Goal: Task Accomplishment & Management: Complete application form

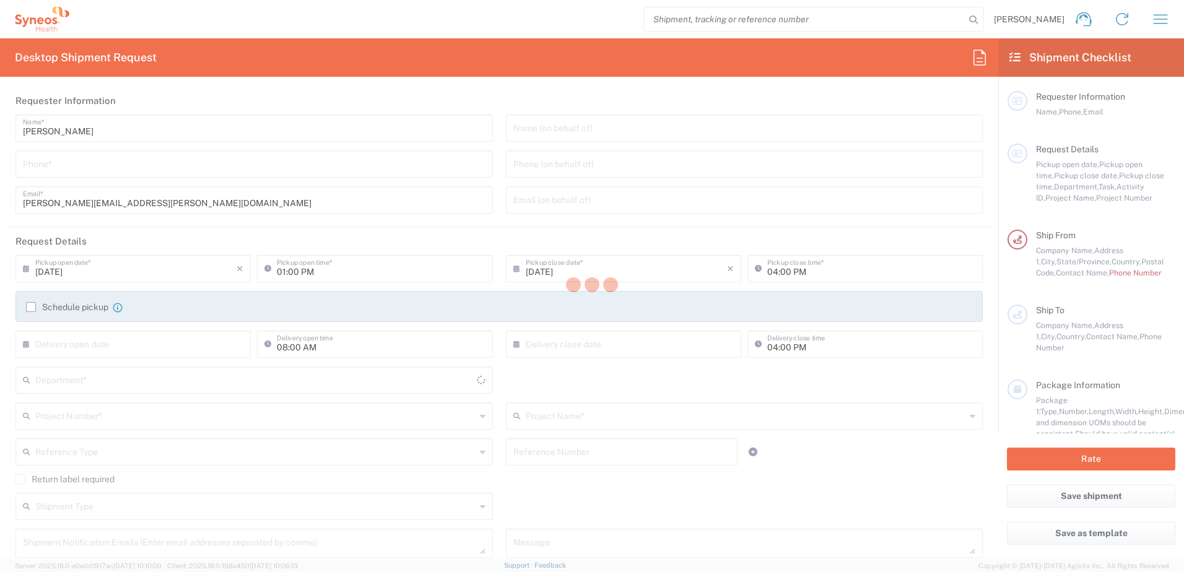
type input "[US_STATE]"
type input "[GEOGRAPHIC_DATA]"
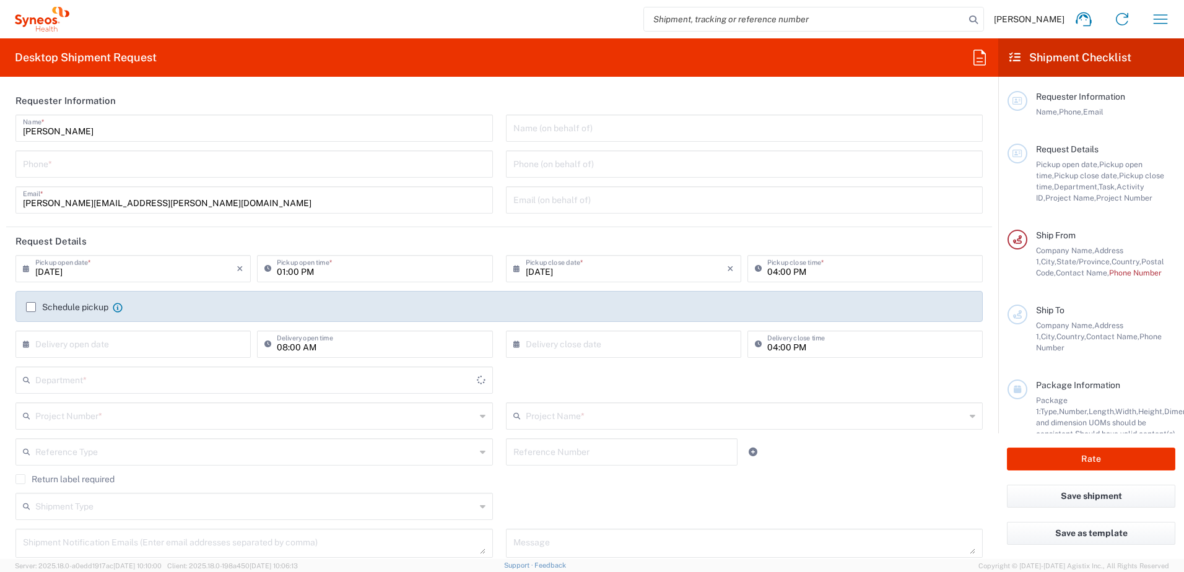
type input "8200"
type input "Syneos Health, LLC-[GEOGRAPHIC_DATA] [GEOGRAPHIC_DATA] [GEOGRAPHIC_DATA]"
click at [1164, 18] on icon "button" at bounding box center [1160, 19] width 20 height 20
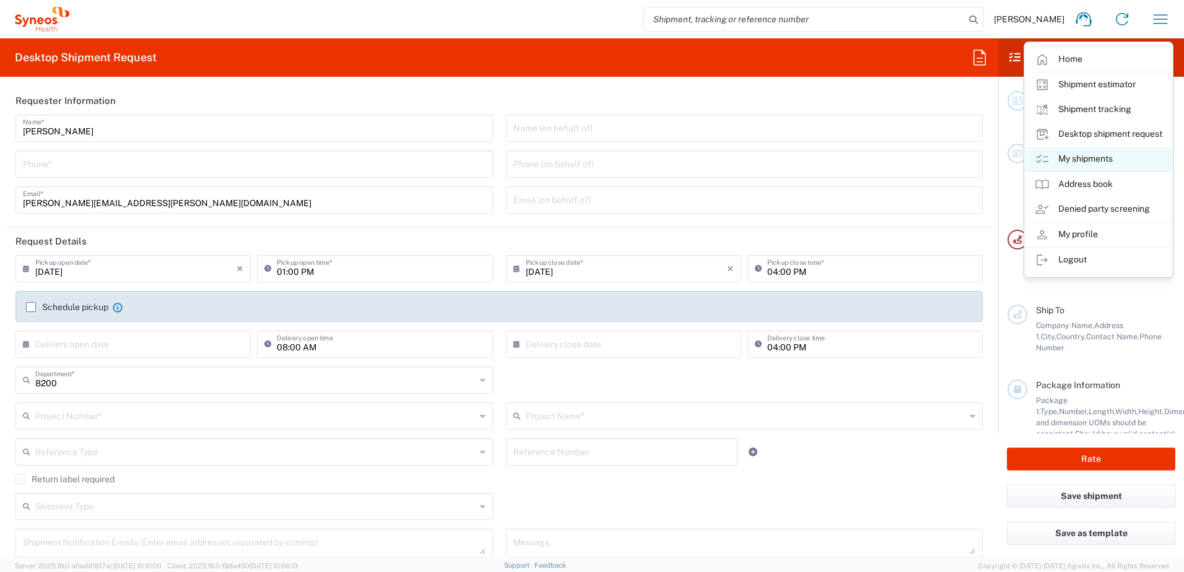
click at [1074, 160] on link "My shipments" at bounding box center [1097, 159] width 147 height 25
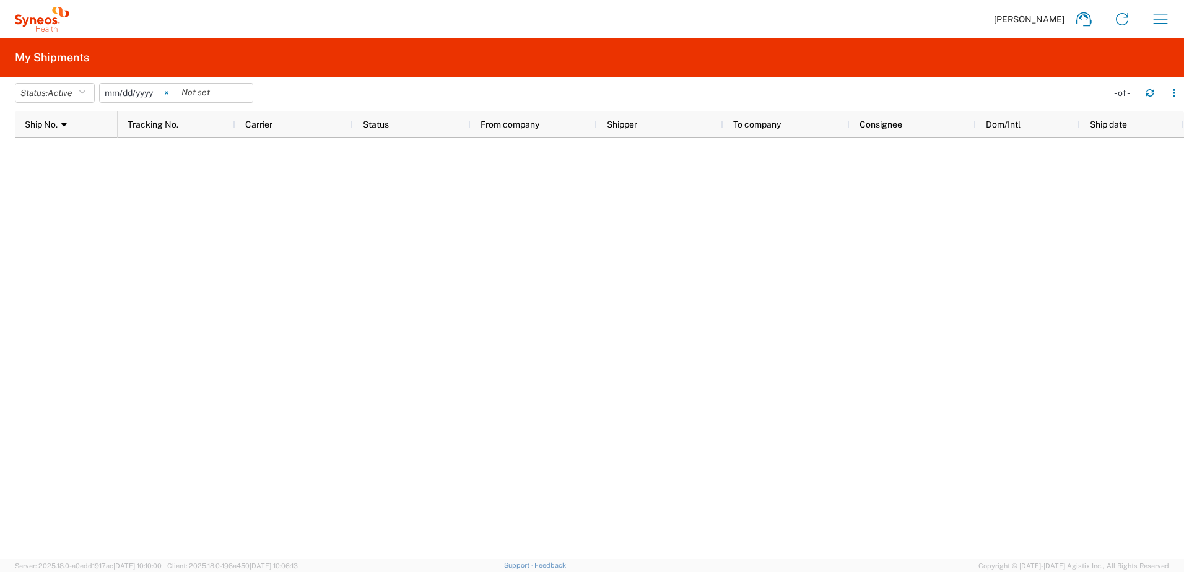
click at [168, 93] on icon at bounding box center [167, 93] width 4 height 4
click at [1157, 15] on icon "button" at bounding box center [1160, 18] width 14 height 9
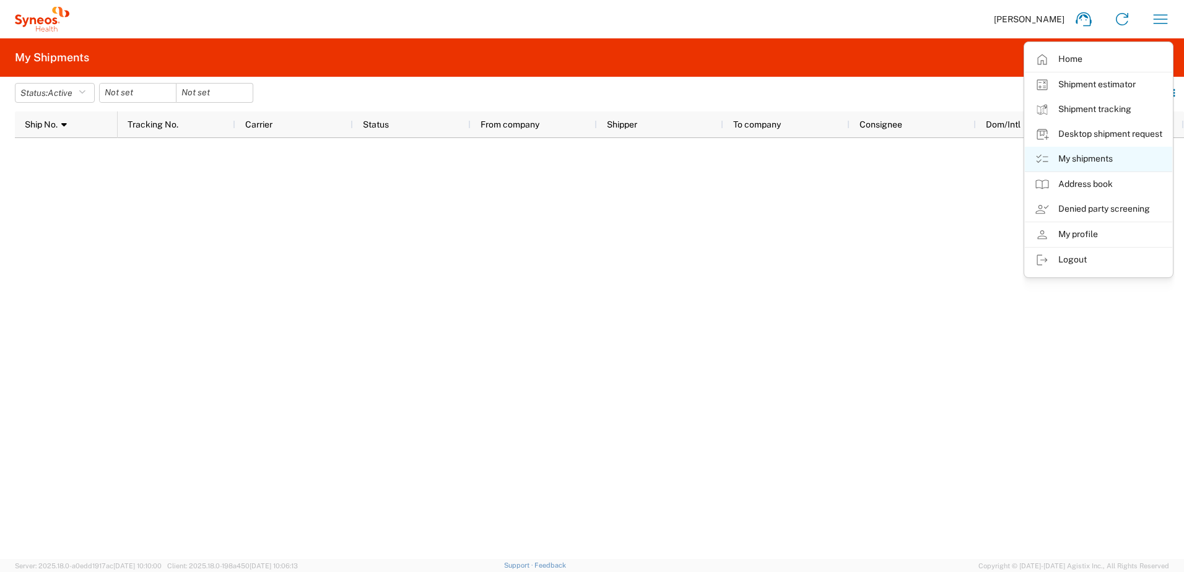
click at [1070, 158] on link "My shipments" at bounding box center [1097, 159] width 147 height 25
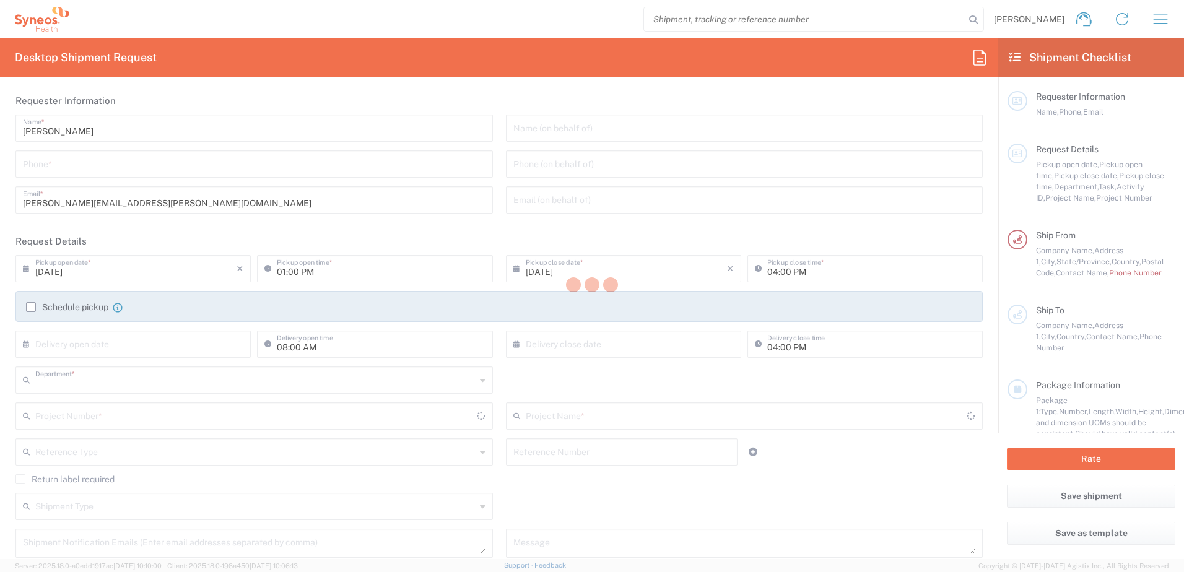
type input "8200"
type input "North Carolina"
type input "United States"
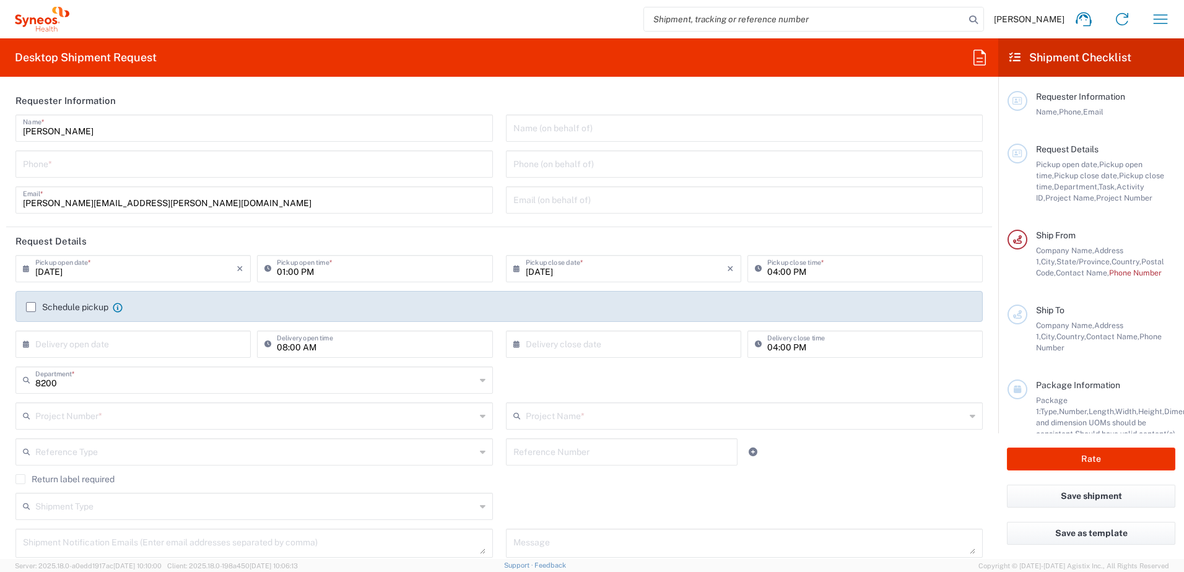
type input "Syneos Health, LLC-[GEOGRAPHIC_DATA] [GEOGRAPHIC_DATA] [GEOGRAPHIC_DATA]"
click at [1163, 19] on icon "button" at bounding box center [1160, 19] width 20 height 20
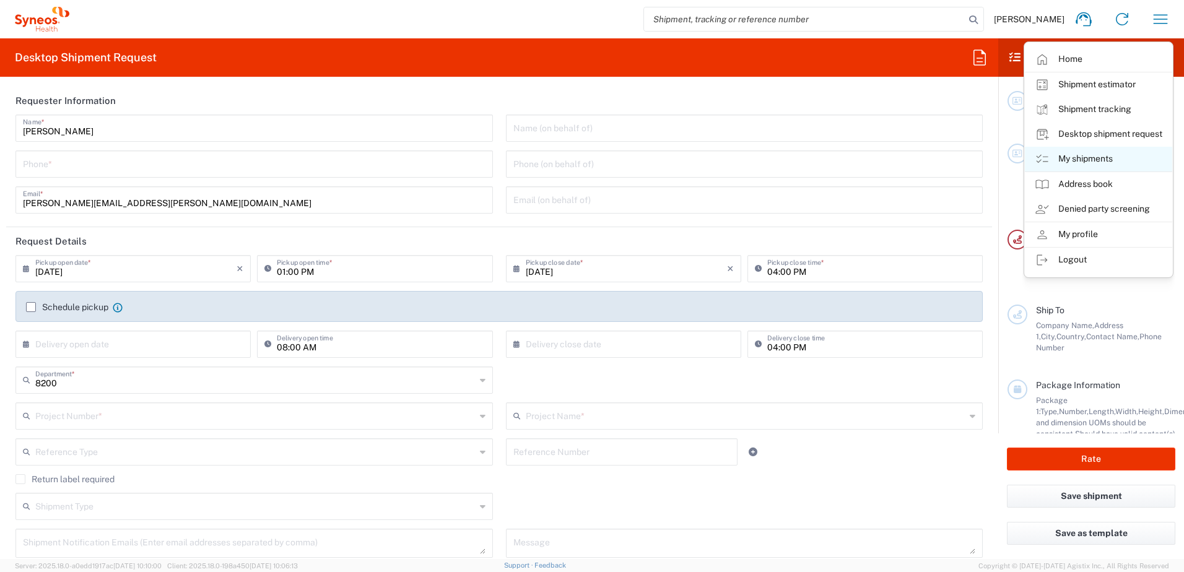
click at [1076, 156] on link "My shipments" at bounding box center [1097, 159] width 147 height 25
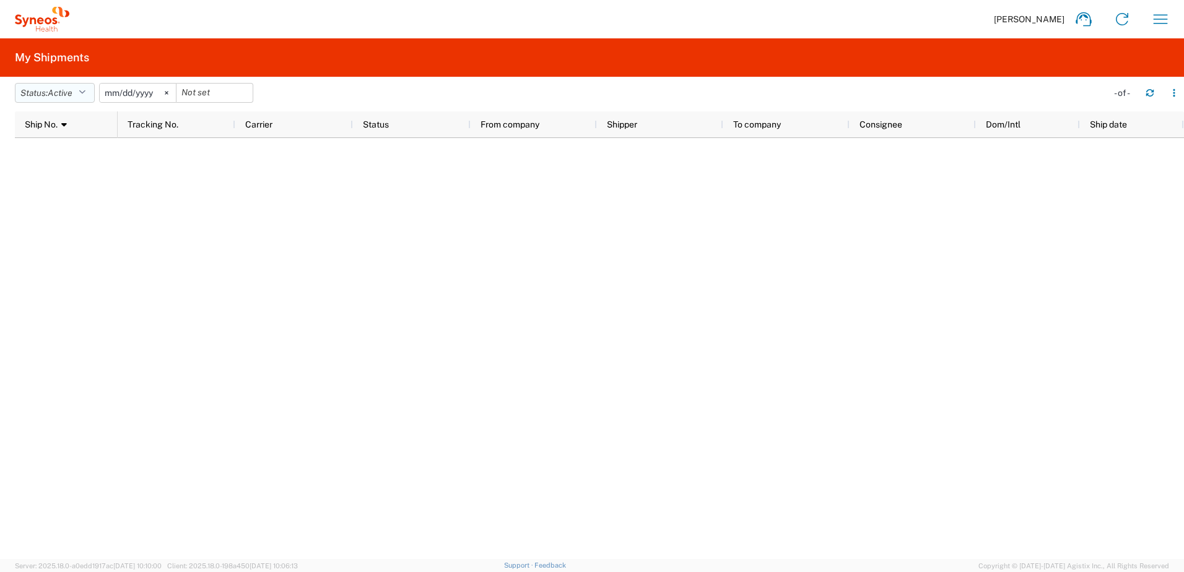
click at [84, 92] on icon "button" at bounding box center [82, 93] width 7 height 9
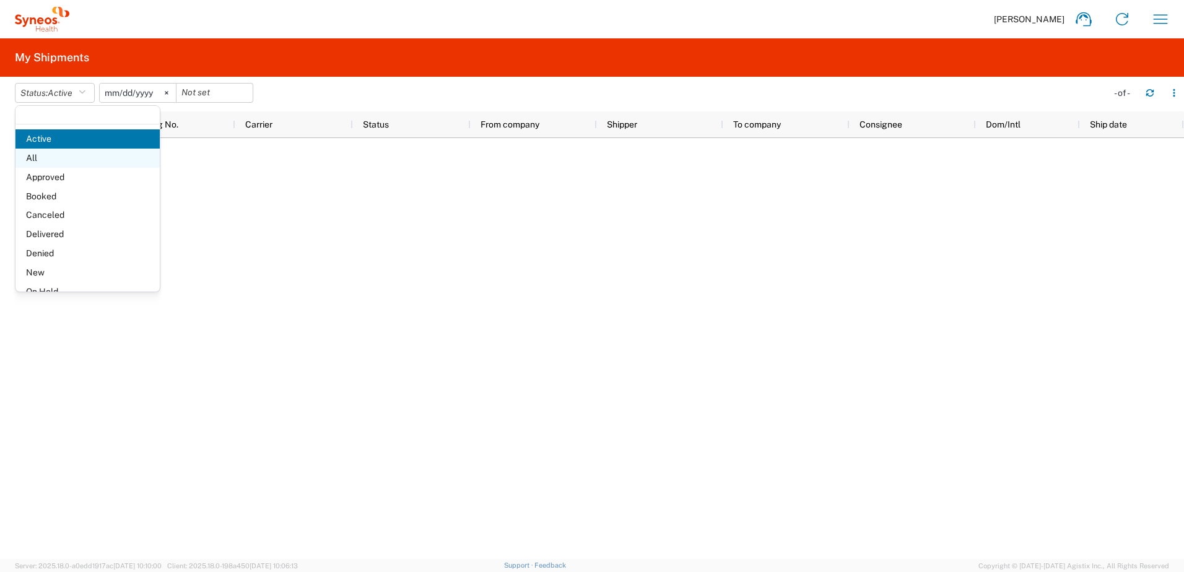
click at [41, 156] on span "All" at bounding box center [87, 158] width 144 height 19
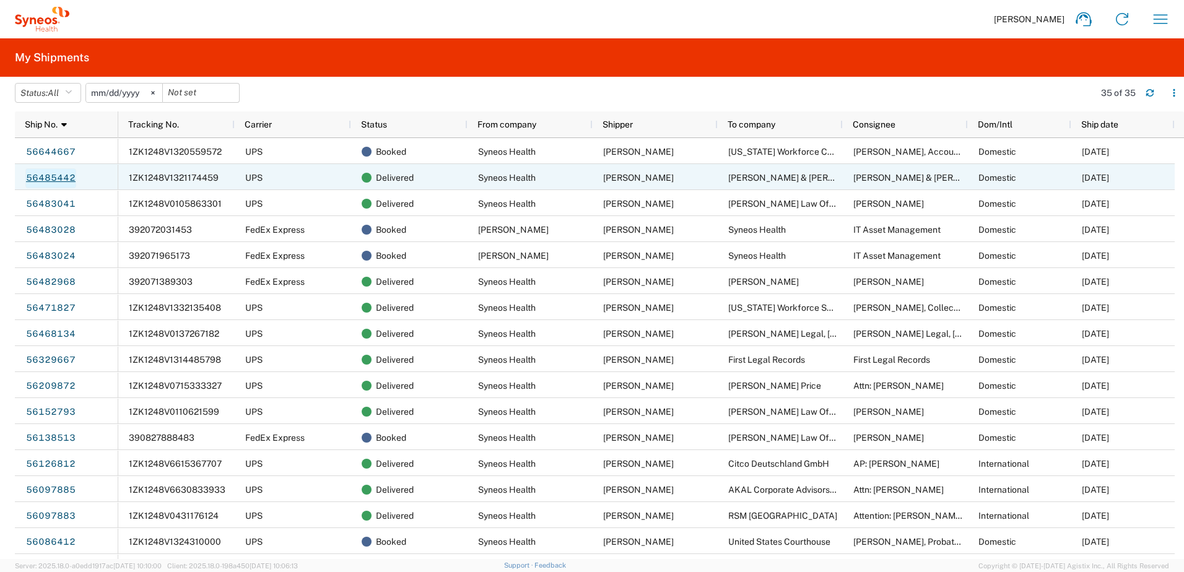
click at [44, 176] on link "56485442" at bounding box center [50, 178] width 51 height 20
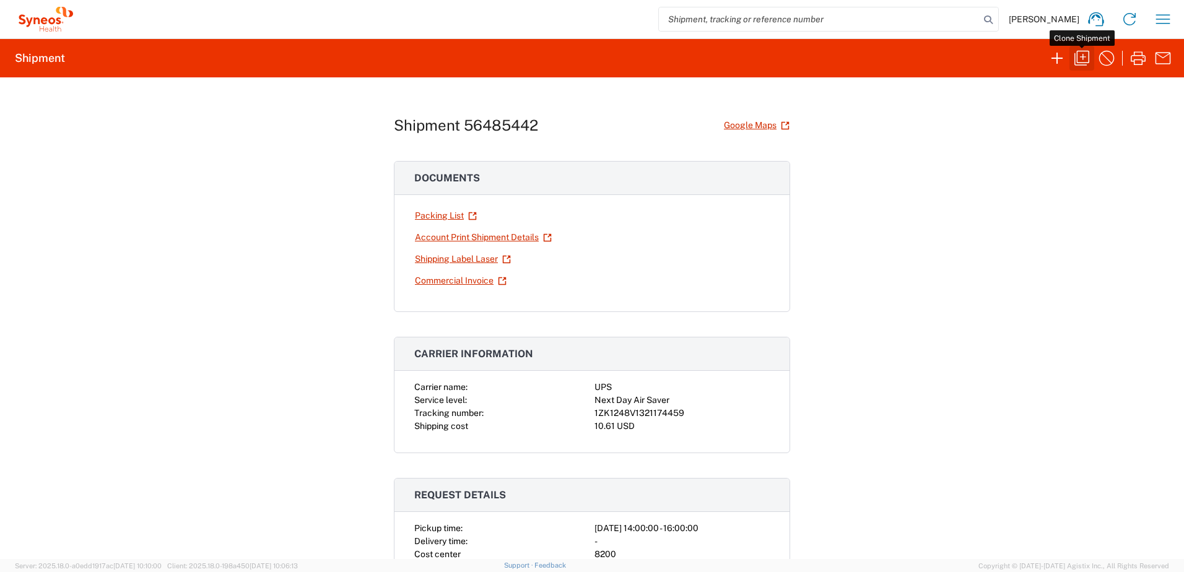
click at [1080, 53] on icon "button" at bounding box center [1082, 58] width 20 height 20
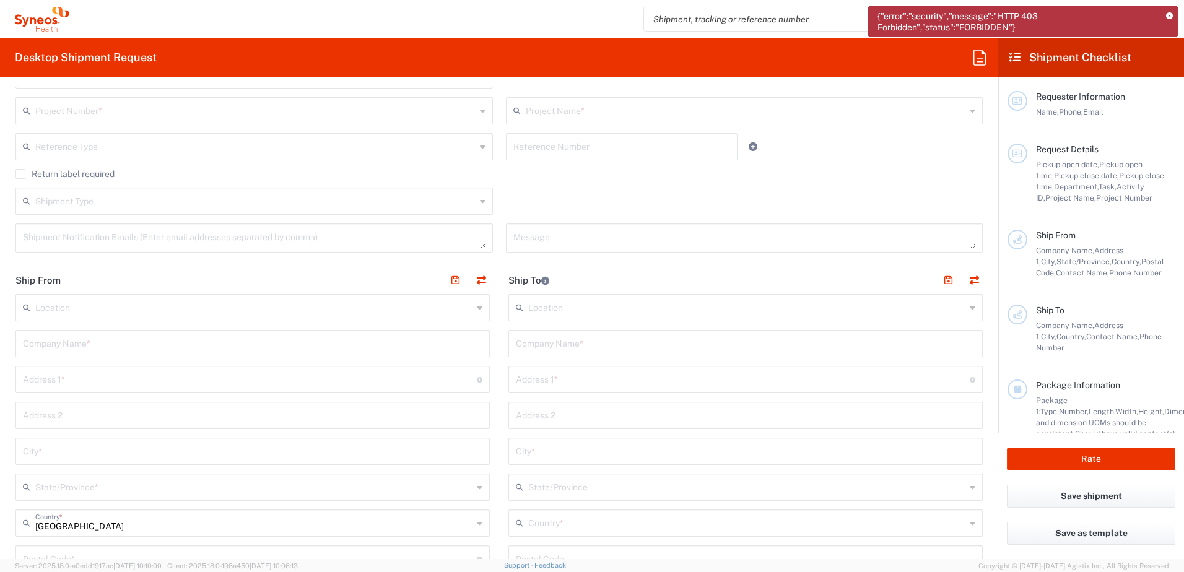
scroll to position [62, 0]
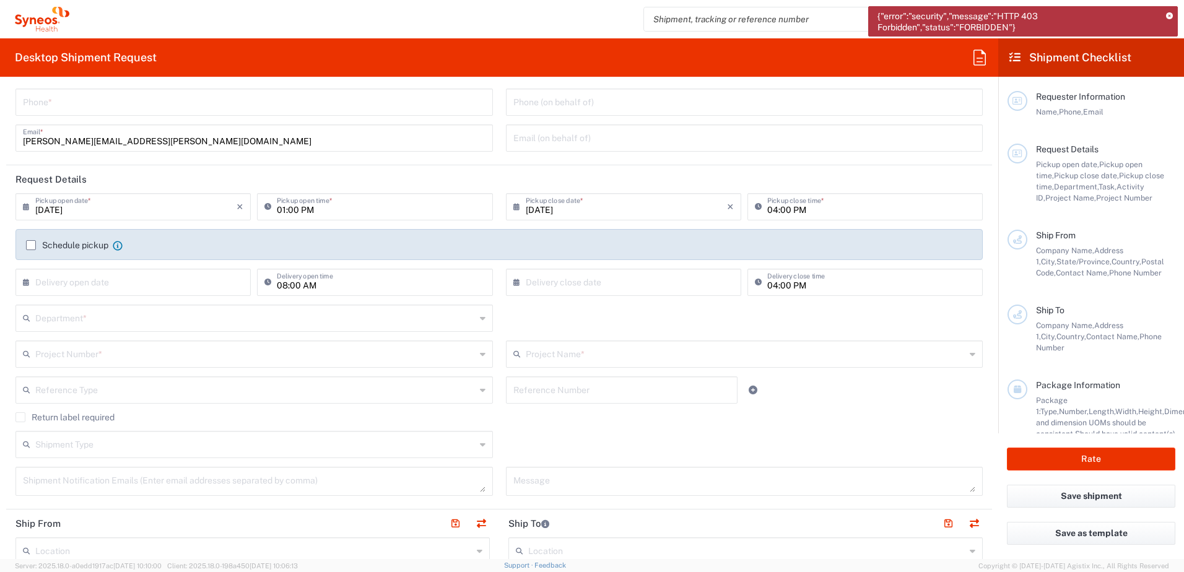
click at [1169, 14] on icon at bounding box center [1169, 16] width 7 height 7
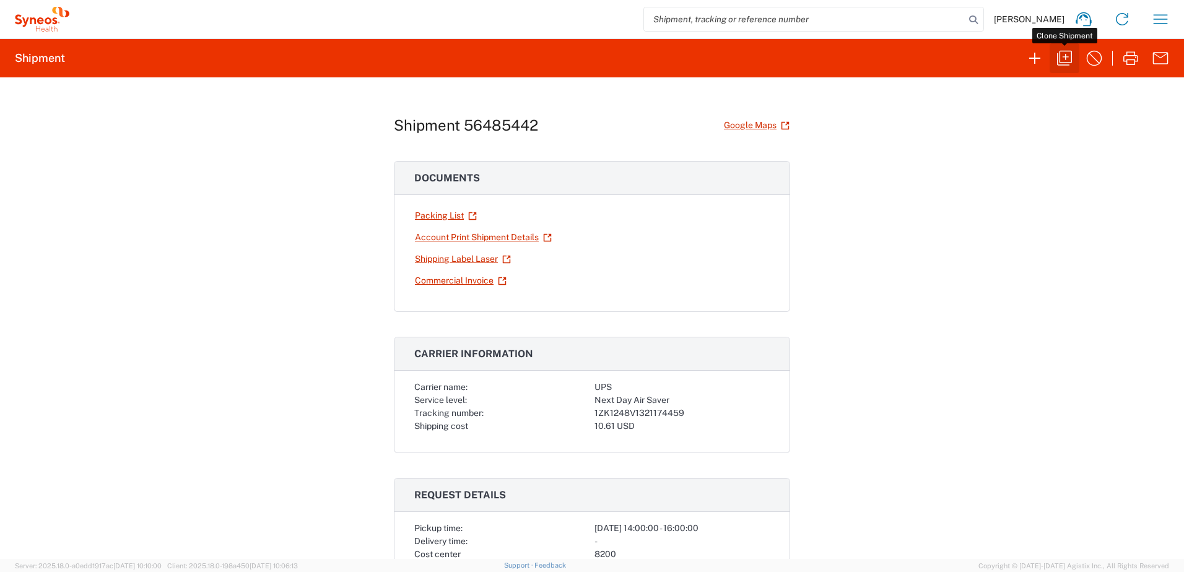
click at [1064, 56] on icon "button" at bounding box center [1064, 58] width 20 height 20
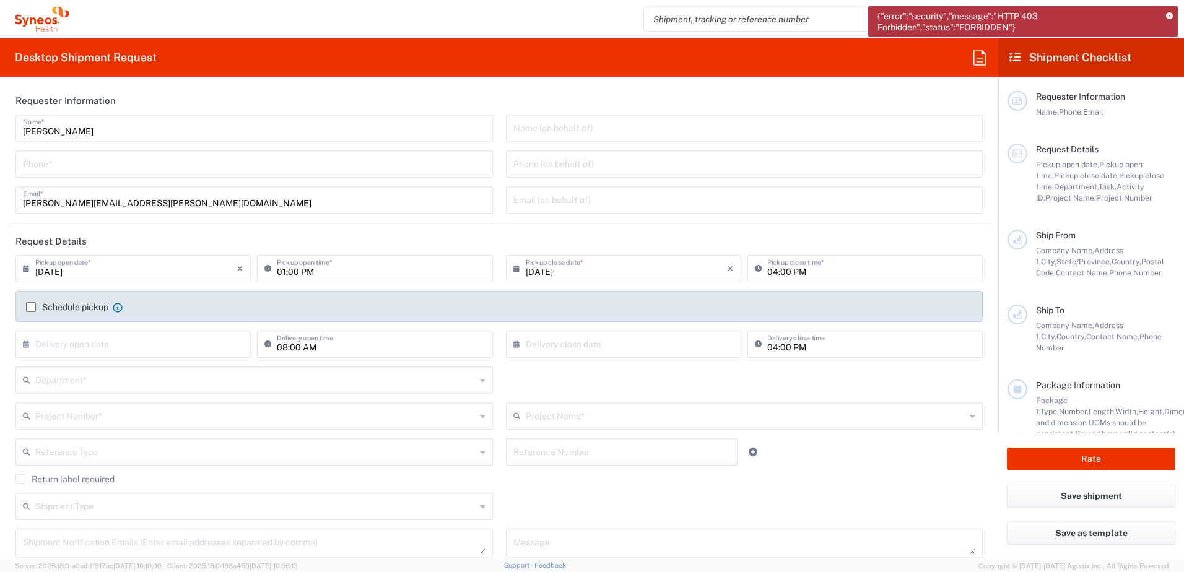
click at [1171, 16] on icon at bounding box center [1169, 16] width 7 height 7
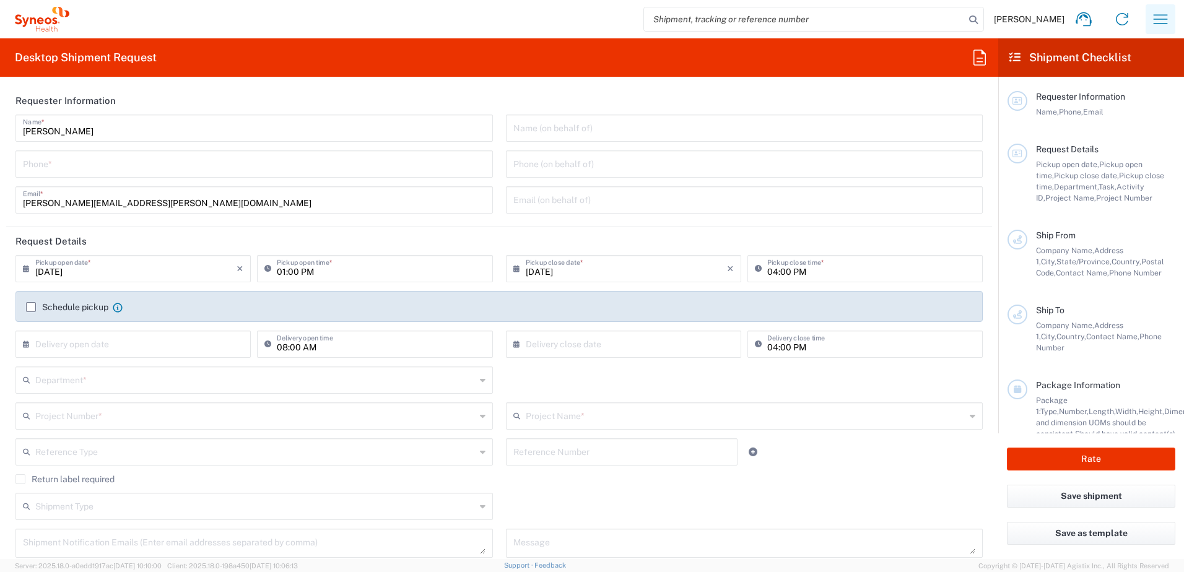
click at [1162, 16] on icon "button" at bounding box center [1160, 19] width 20 height 20
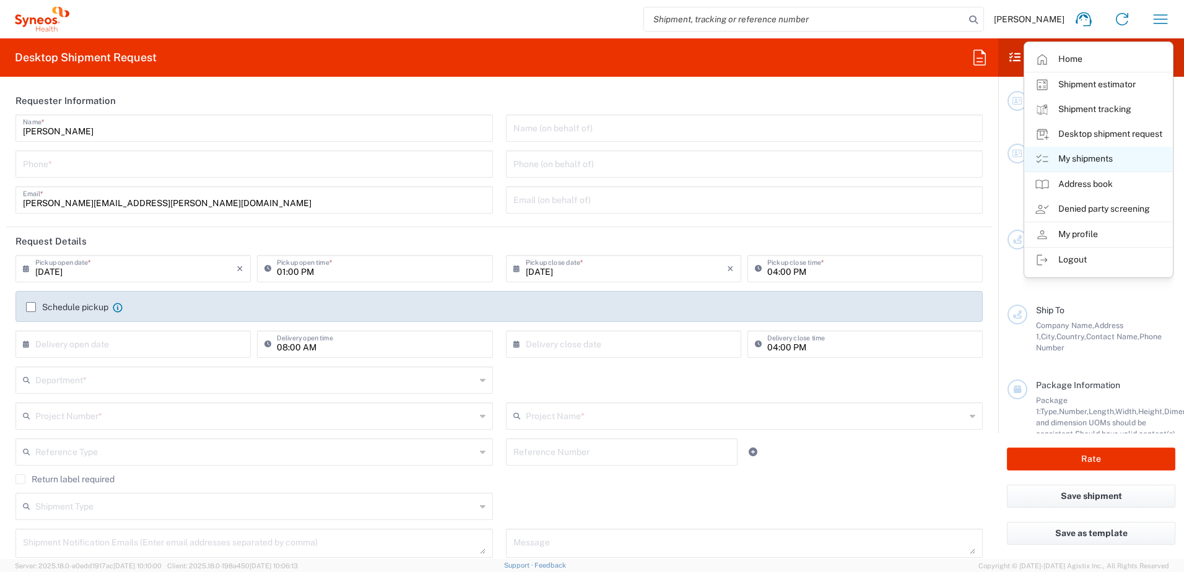
click at [1078, 160] on link "My shipments" at bounding box center [1097, 159] width 147 height 25
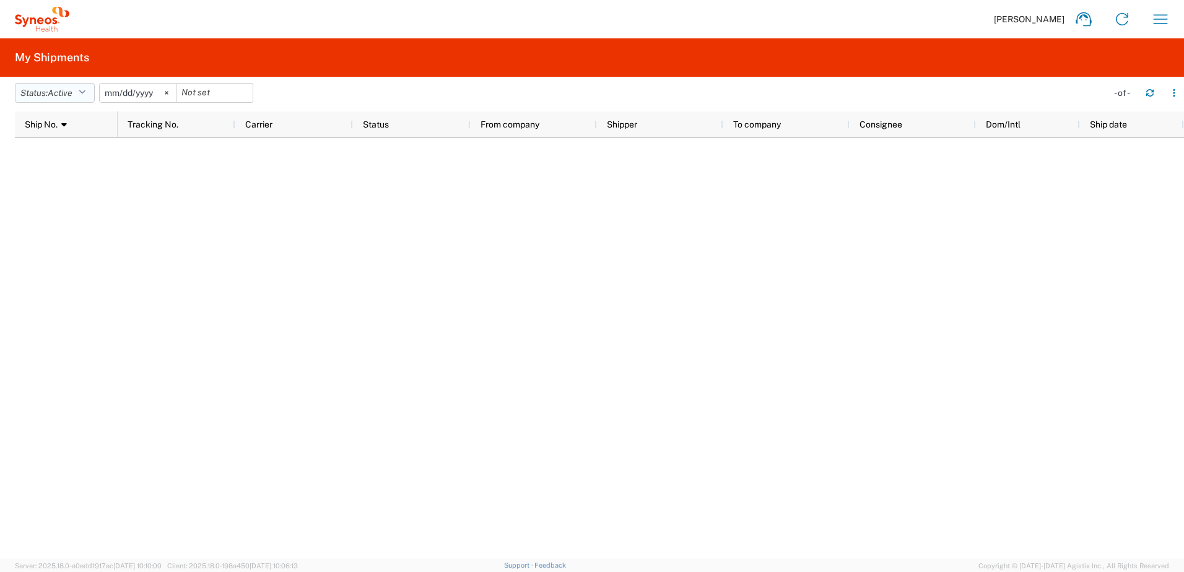
click at [84, 93] on icon "button" at bounding box center [82, 93] width 7 height 9
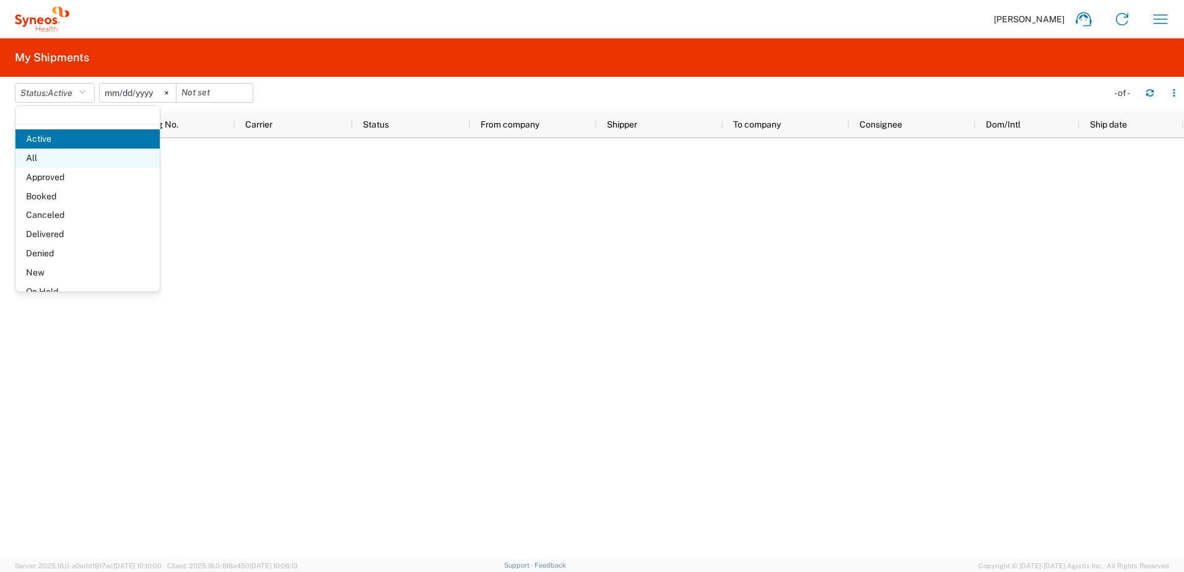
click at [48, 157] on span "All" at bounding box center [87, 158] width 144 height 19
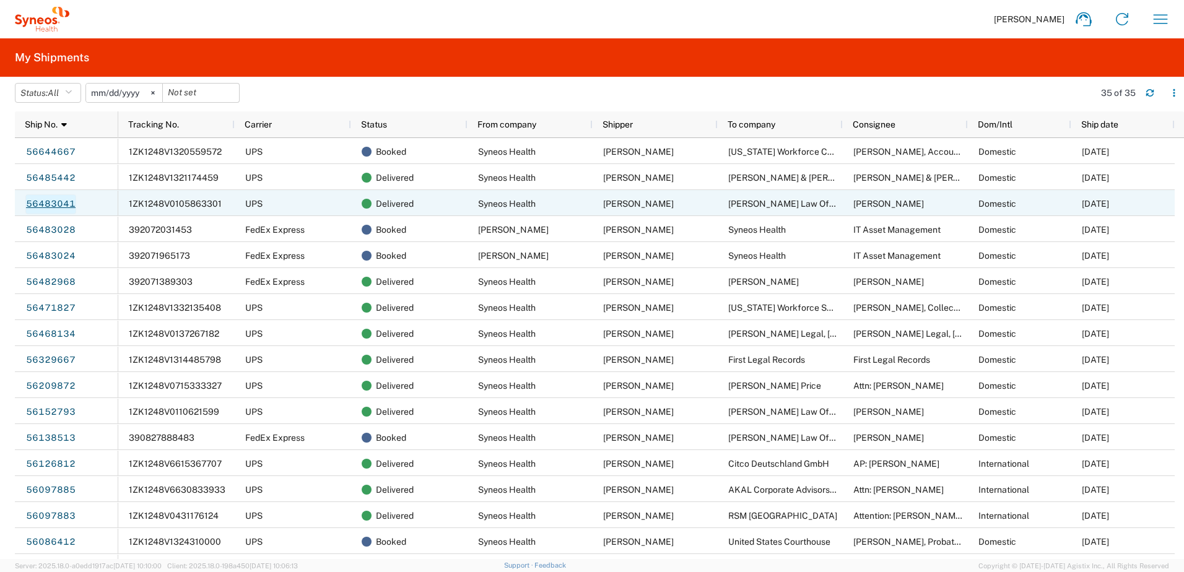
click at [58, 205] on link "56483041" at bounding box center [50, 204] width 51 height 20
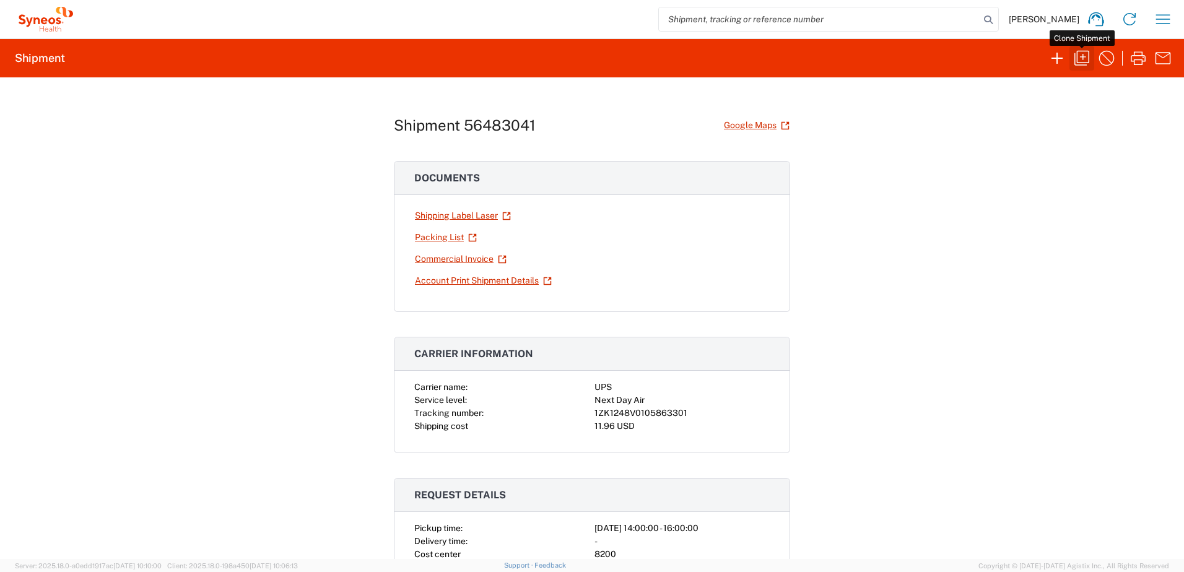
click at [1081, 55] on icon "button" at bounding box center [1082, 58] width 20 height 20
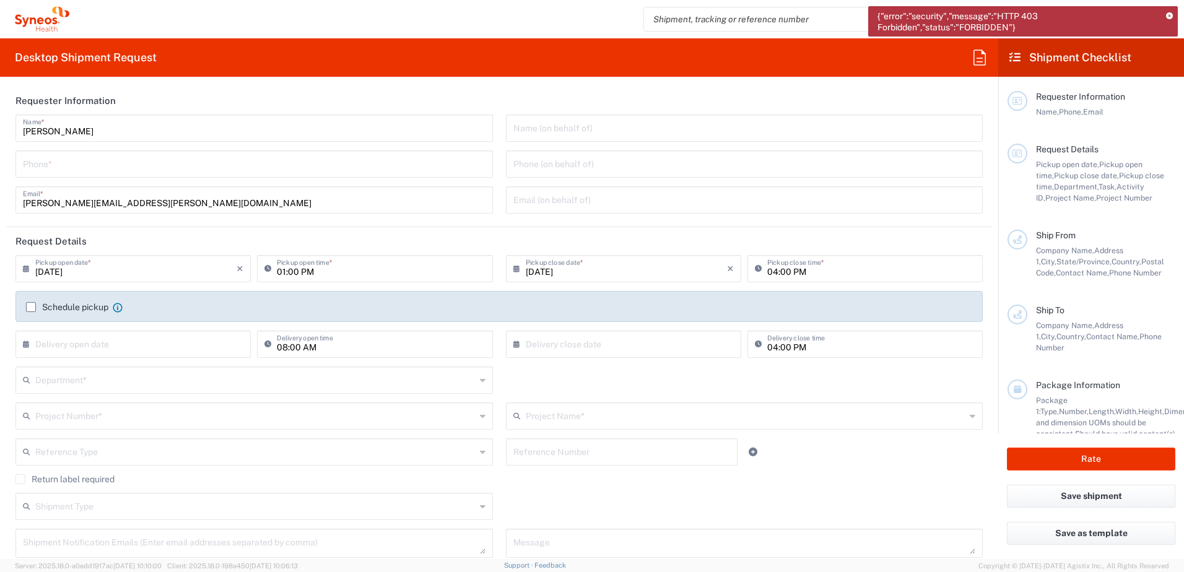
click at [1169, 14] on icon at bounding box center [1169, 16] width 7 height 7
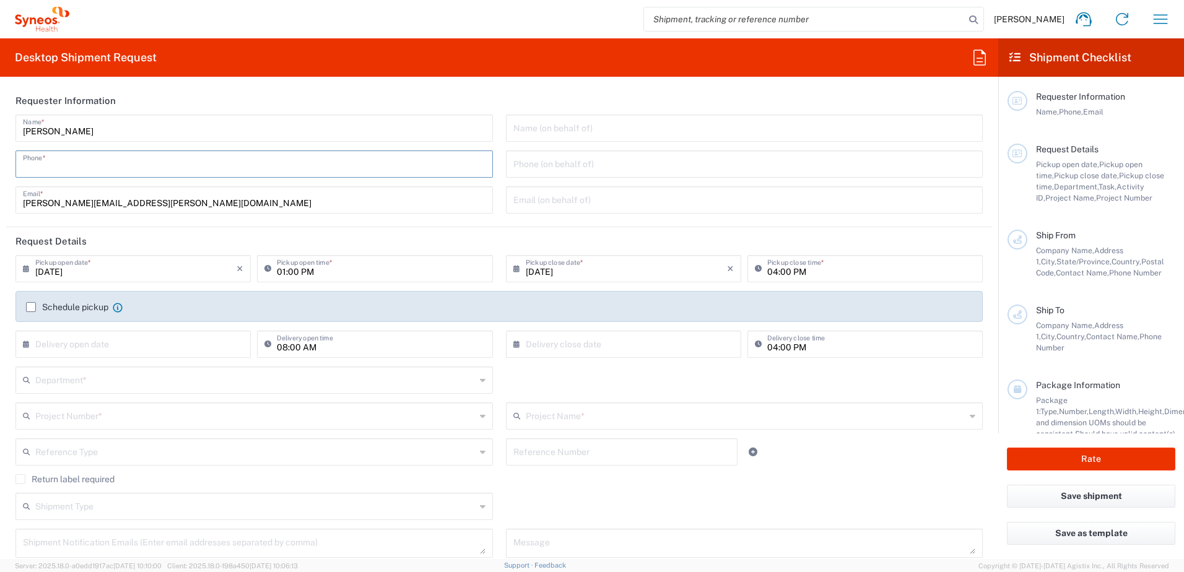
click at [68, 160] on input "tel" at bounding box center [254, 163] width 462 height 22
type input "9045149410"
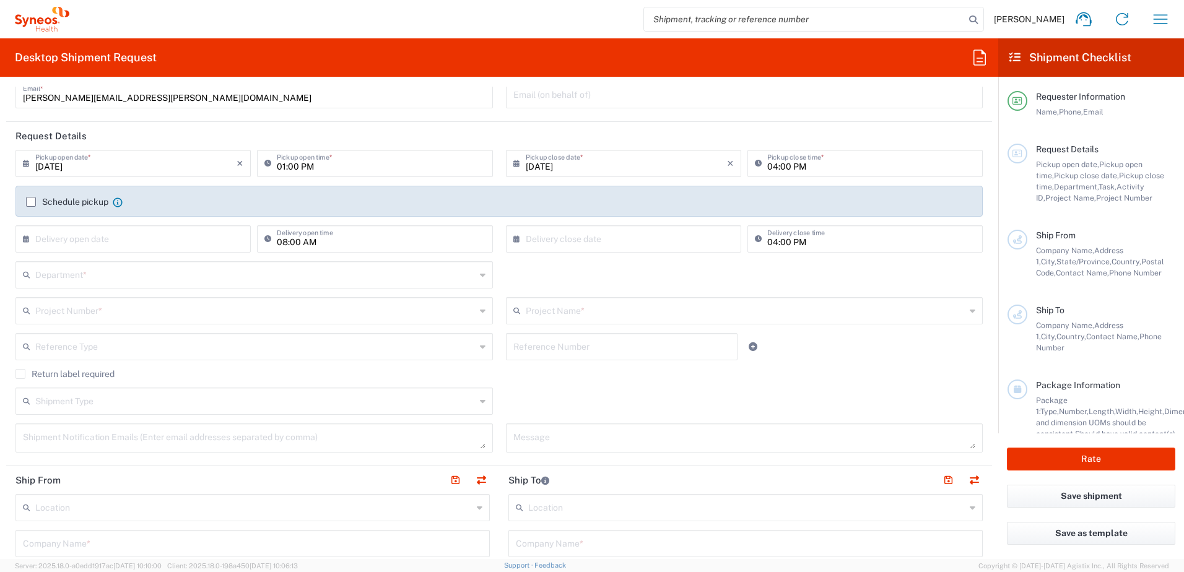
scroll to position [124, 0]
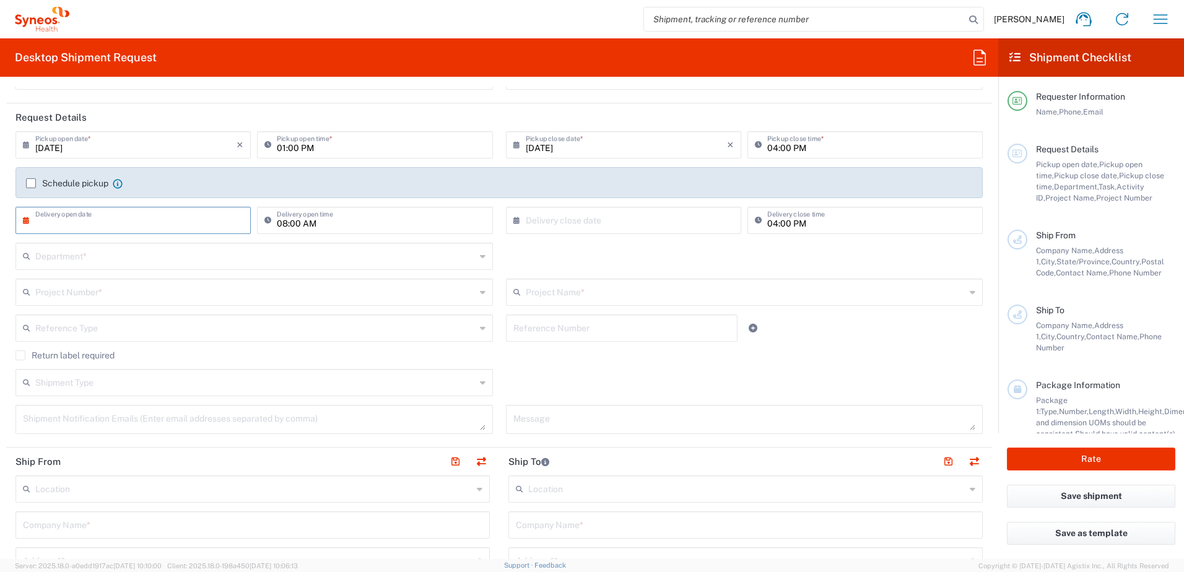
click at [69, 219] on input "text" at bounding box center [135, 220] width 201 height 22
click at [152, 280] on span "4" at bounding box center [153, 279] width 19 height 17
type input "[DATE]"
click at [578, 220] on input "text" at bounding box center [626, 220] width 201 height 22
click at [634, 277] on span "4" at bounding box center [639, 279] width 19 height 17
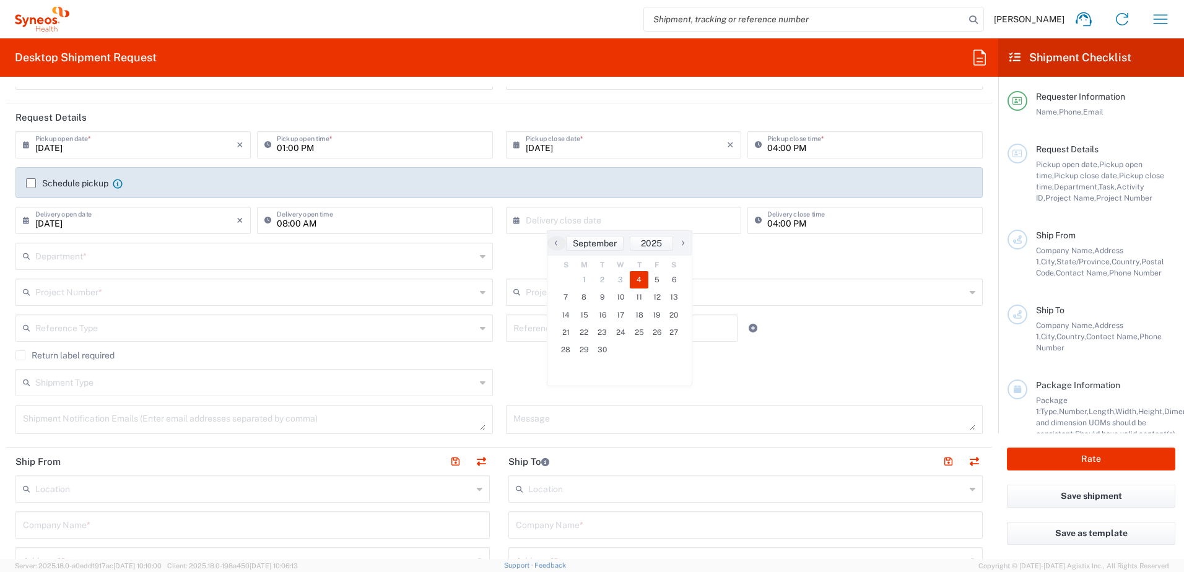
type input "[DATE]"
click at [282, 223] on input "08:00 AM" at bounding box center [381, 220] width 208 height 22
click at [305, 223] on input "03:00 AM" at bounding box center [381, 220] width 208 height 22
type input "03:00 PM"
click at [79, 258] on input "text" at bounding box center [255, 256] width 440 height 22
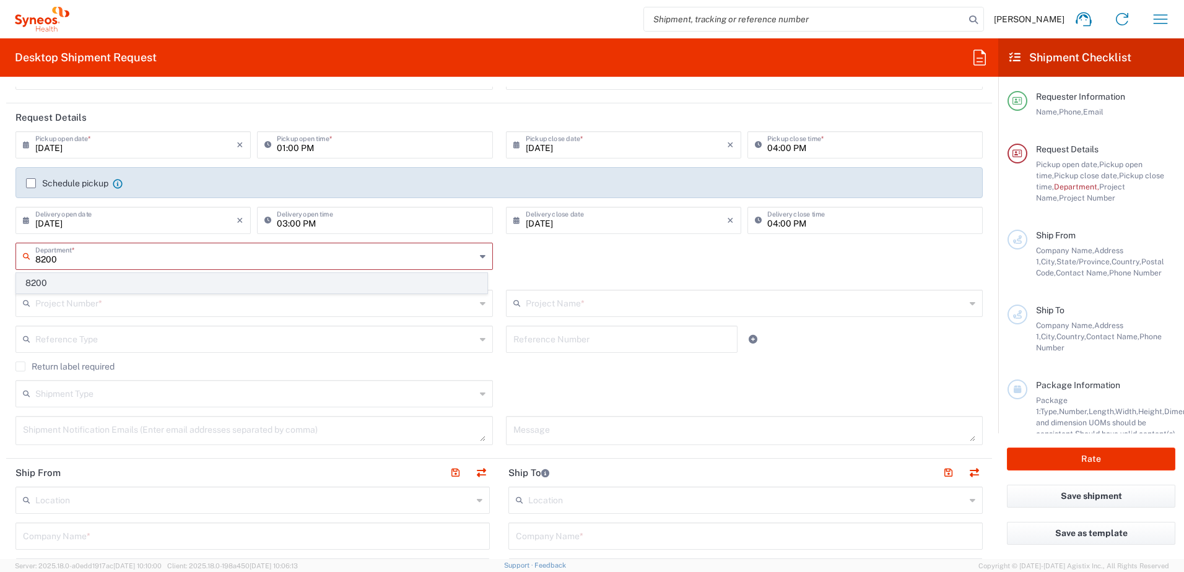
type input "8200"
click at [58, 287] on span "8200" at bounding box center [252, 283] width 470 height 19
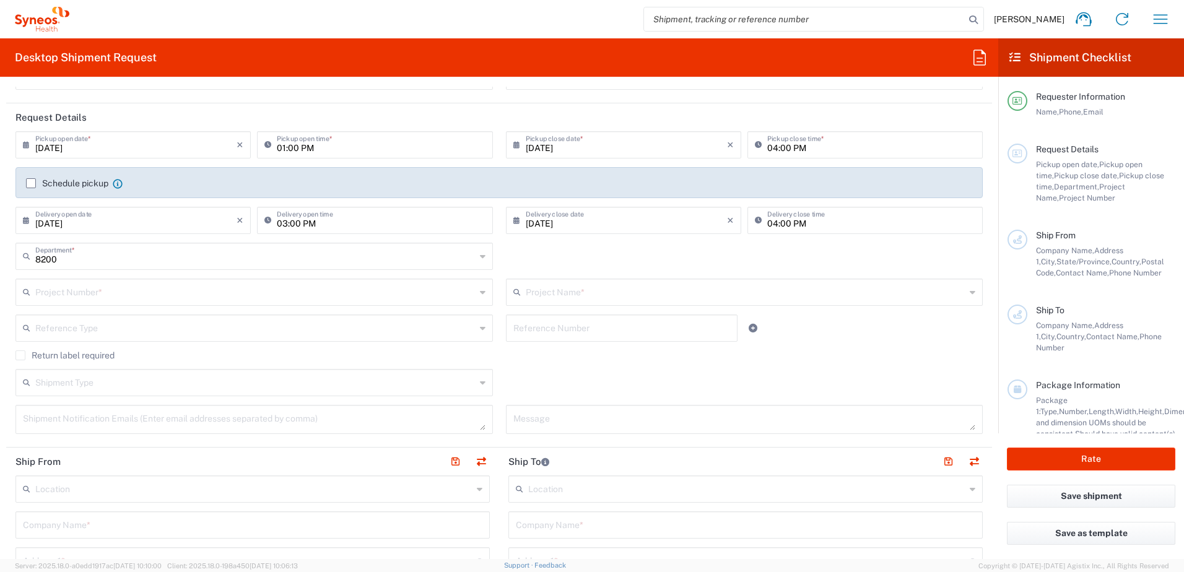
click at [58, 287] on input "text" at bounding box center [255, 291] width 440 height 22
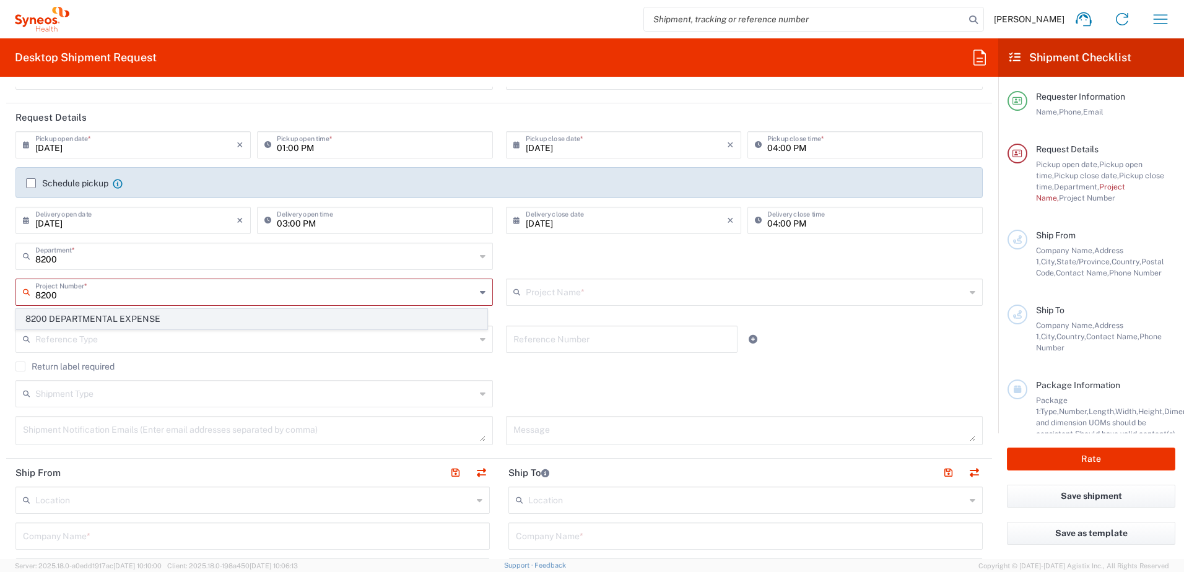
click at [63, 316] on span "8200 DEPARTMENTAL EXPENSE" at bounding box center [252, 319] width 470 height 19
type input "8200 DEPARTMENTAL EXPENSE"
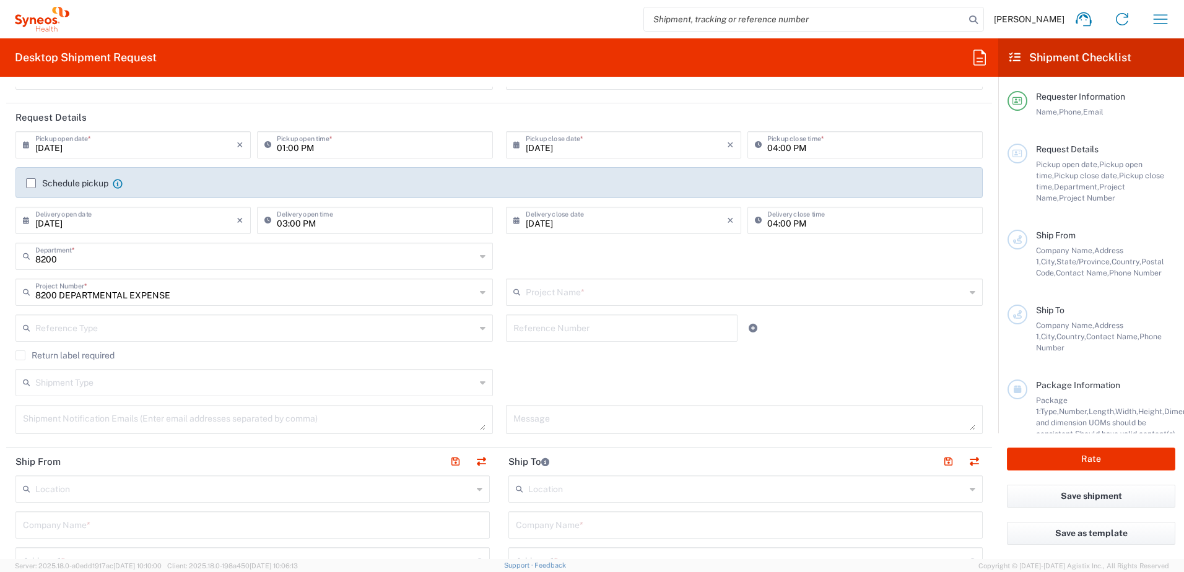
type input "8200 DEPARTMENTAL EXPENSE"
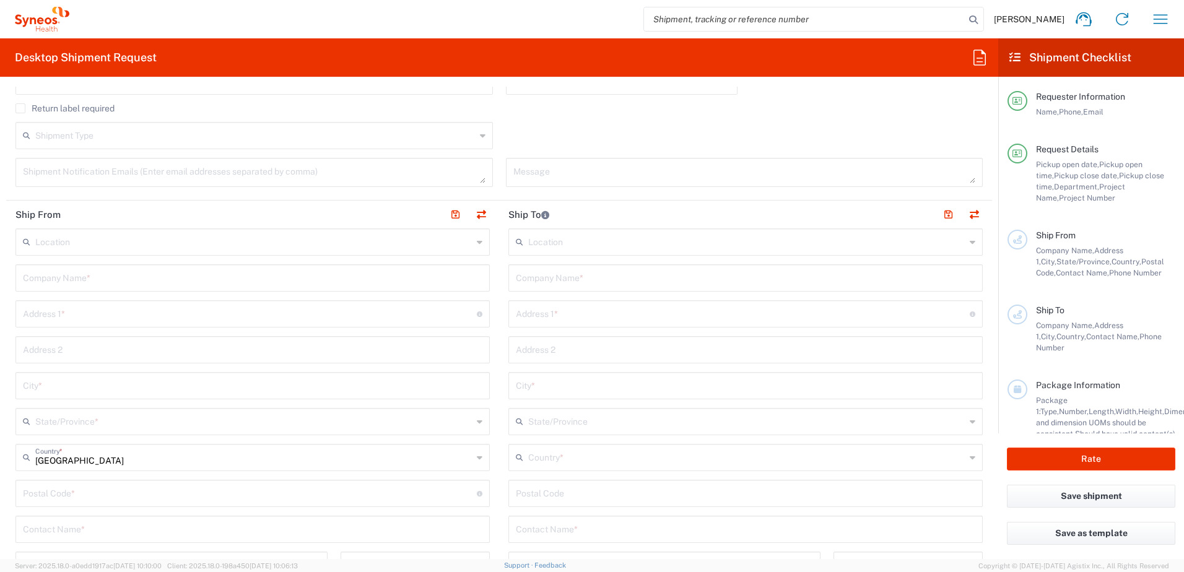
scroll to position [371, 0]
click at [108, 238] on input "text" at bounding box center [253, 241] width 437 height 22
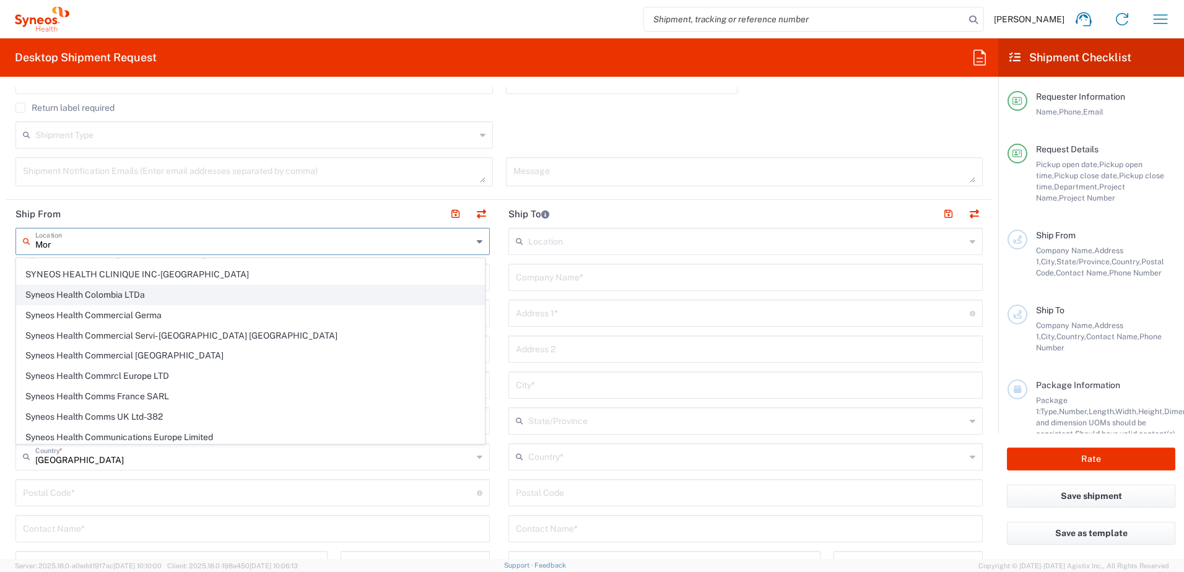
scroll to position [17, 0]
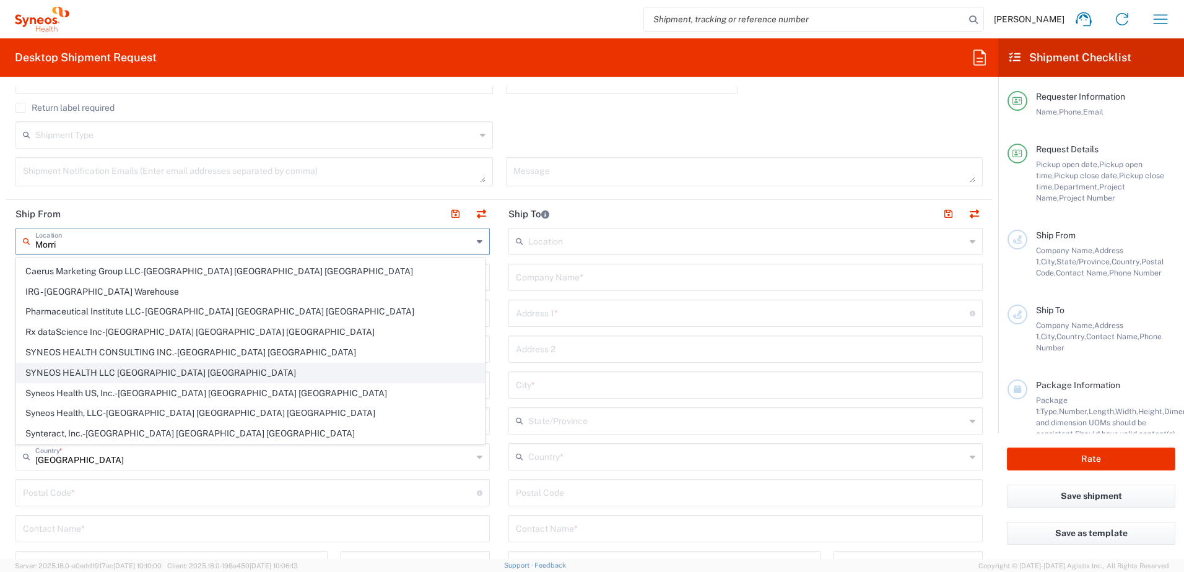
click at [84, 376] on span "SYNEOS HEALTH LLC [GEOGRAPHIC_DATA] [GEOGRAPHIC_DATA]" at bounding box center [250, 372] width 467 height 19
type input "SYNEOS HEALTH LLC [GEOGRAPHIC_DATA] [GEOGRAPHIC_DATA]"
type input "SYNEOS HEALTH LLC"
type input "1030 SYNC ST"
type input "Morrisville"
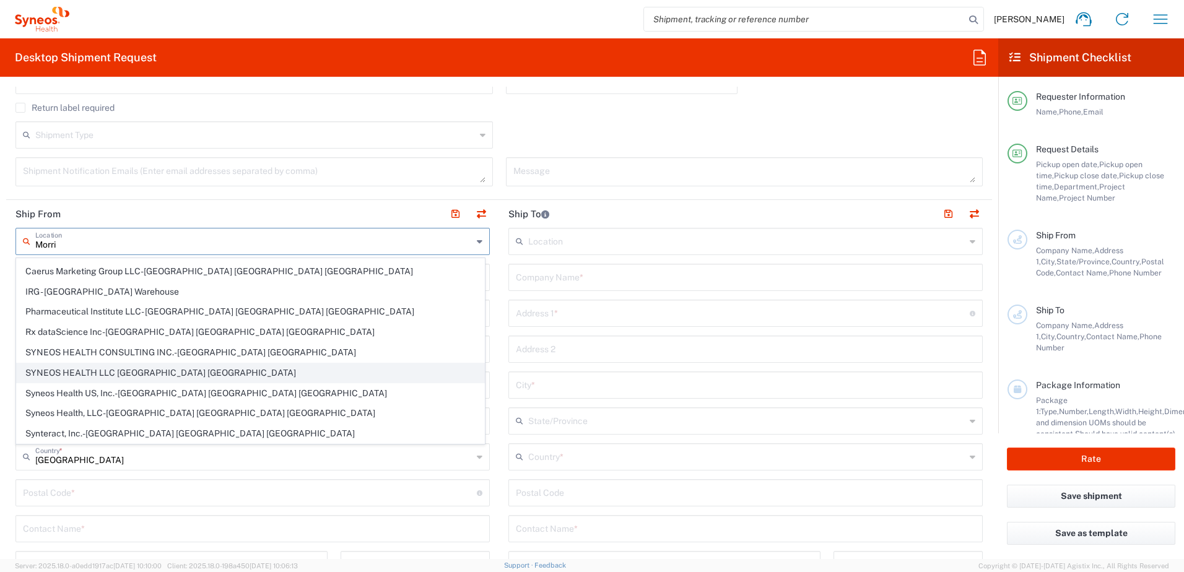
type input "[US_STATE]"
type input "27560"
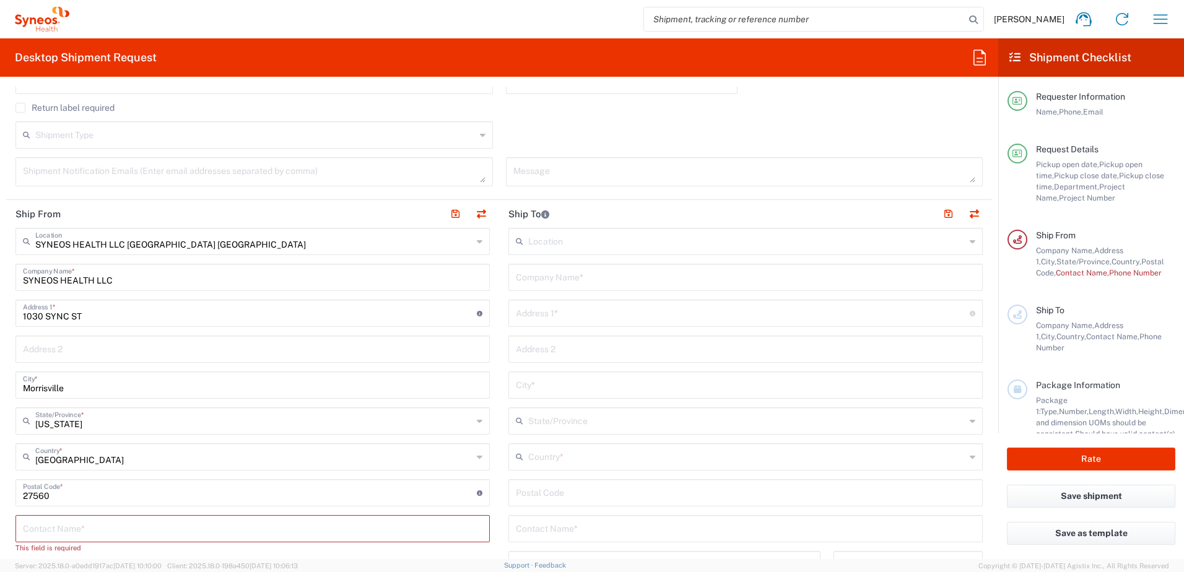
click at [70, 529] on input "text" at bounding box center [252, 528] width 459 height 22
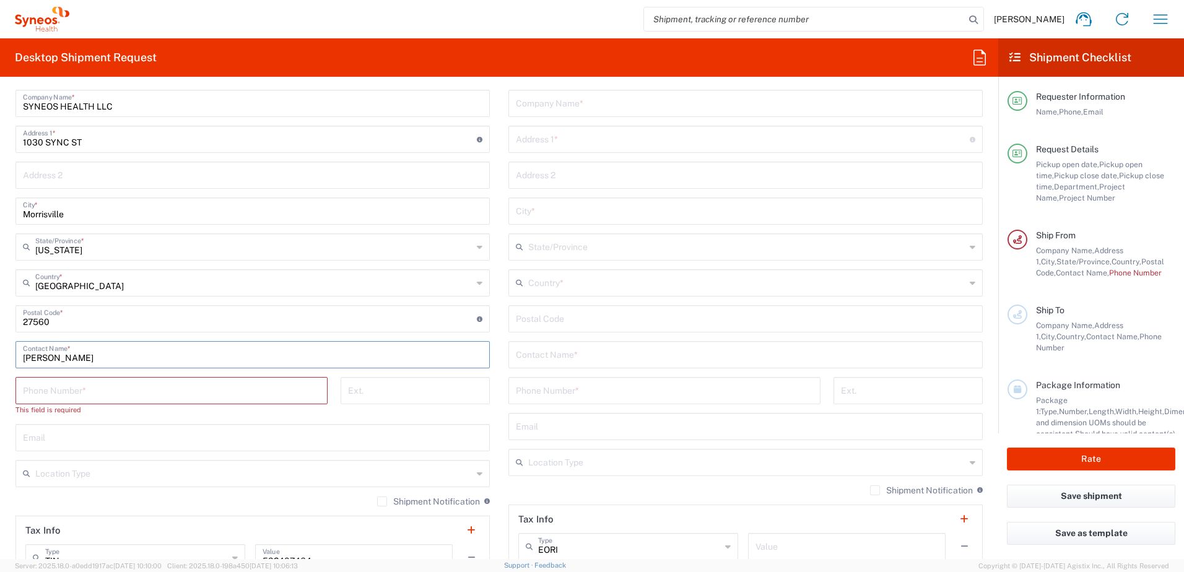
scroll to position [557, 0]
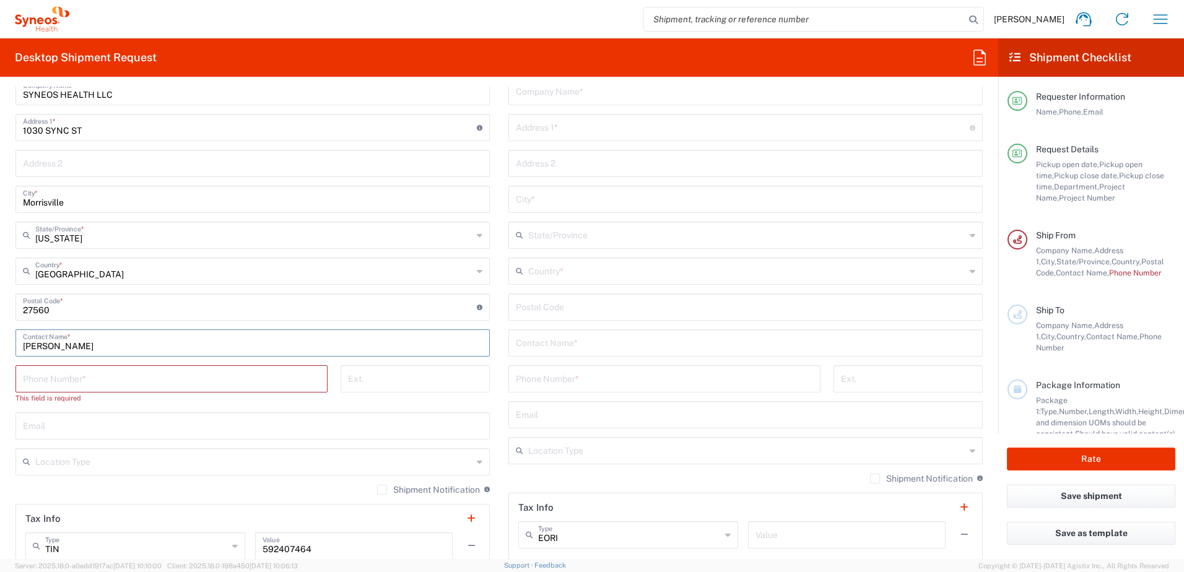
type input "[PERSON_NAME]"
click at [107, 376] on input "tel" at bounding box center [171, 378] width 297 height 22
type input "9045149410"
type input "[PERSON_NAME][EMAIL_ADDRESS][PERSON_NAME][DOMAIN_NAME]"
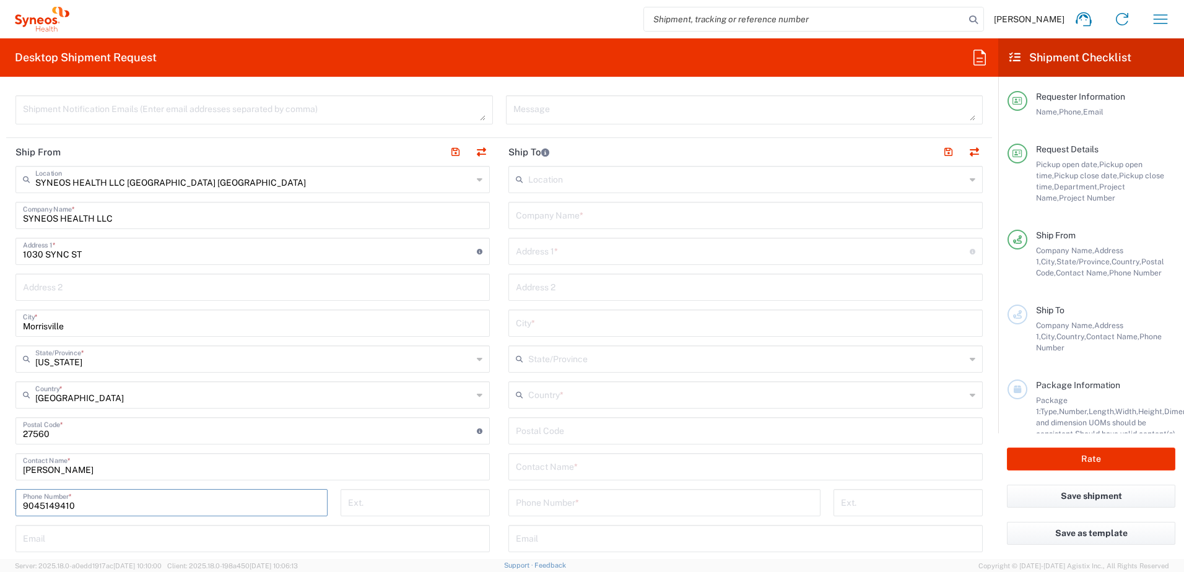
scroll to position [371, 0]
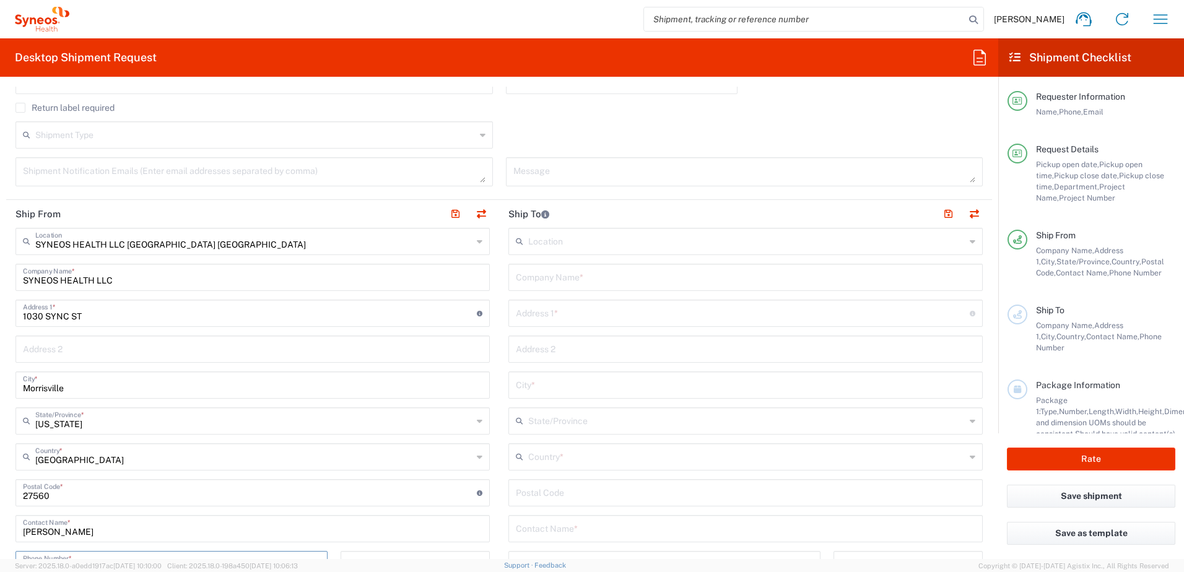
click at [537, 277] on input "text" at bounding box center [745, 277] width 459 height 22
paste input "Mikhail Safranovitch"
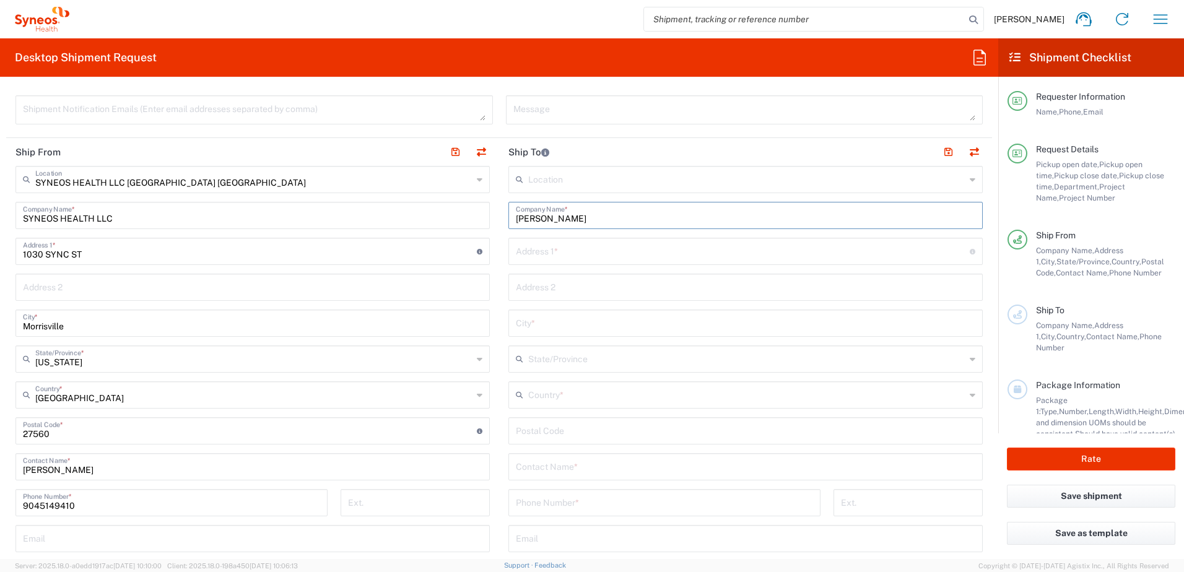
scroll to position [495, 0]
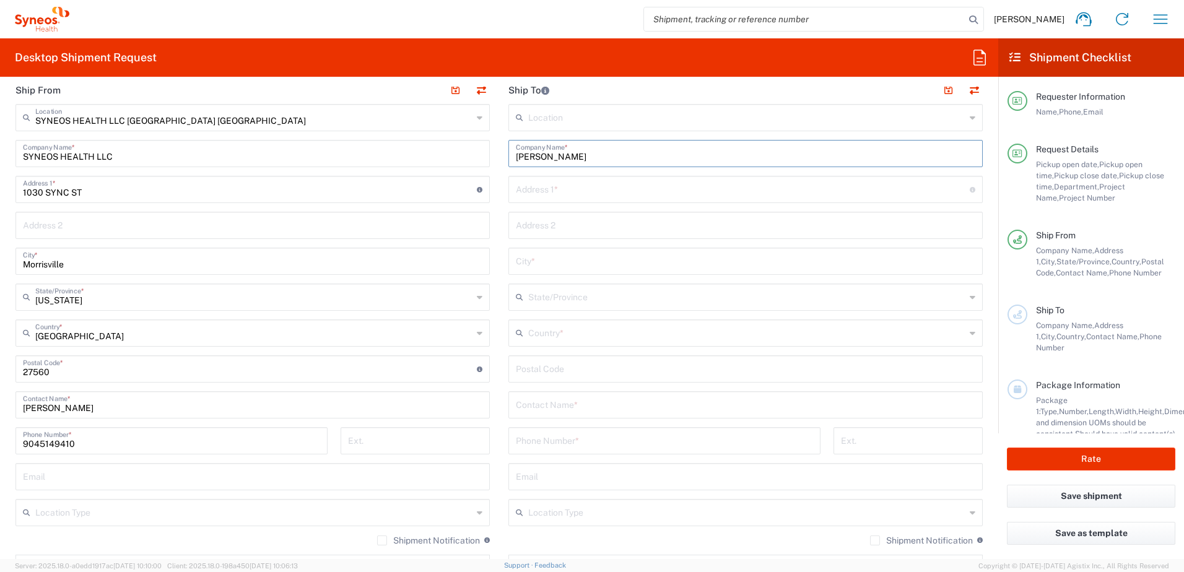
type input "Mikhail Safranovitch"
click at [593, 407] on input "text" at bounding box center [745, 404] width 459 height 22
paste input "Mikhail Safranovitch"
type input "Mikhail Safranovitch"
click at [571, 441] on input "tel" at bounding box center [664, 440] width 297 height 22
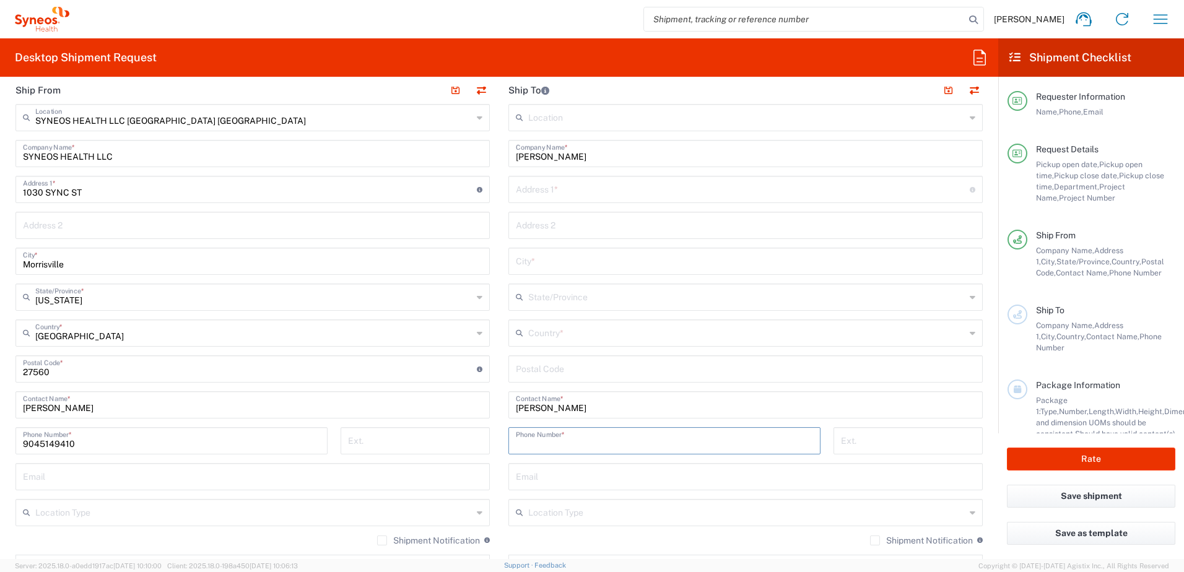
type input "9045149410"
type input "[PERSON_NAME][EMAIL_ADDRESS][PERSON_NAME][DOMAIN_NAME]"
type input "3300 Planet Drive"
type input "Raleigh"
type input "NC"
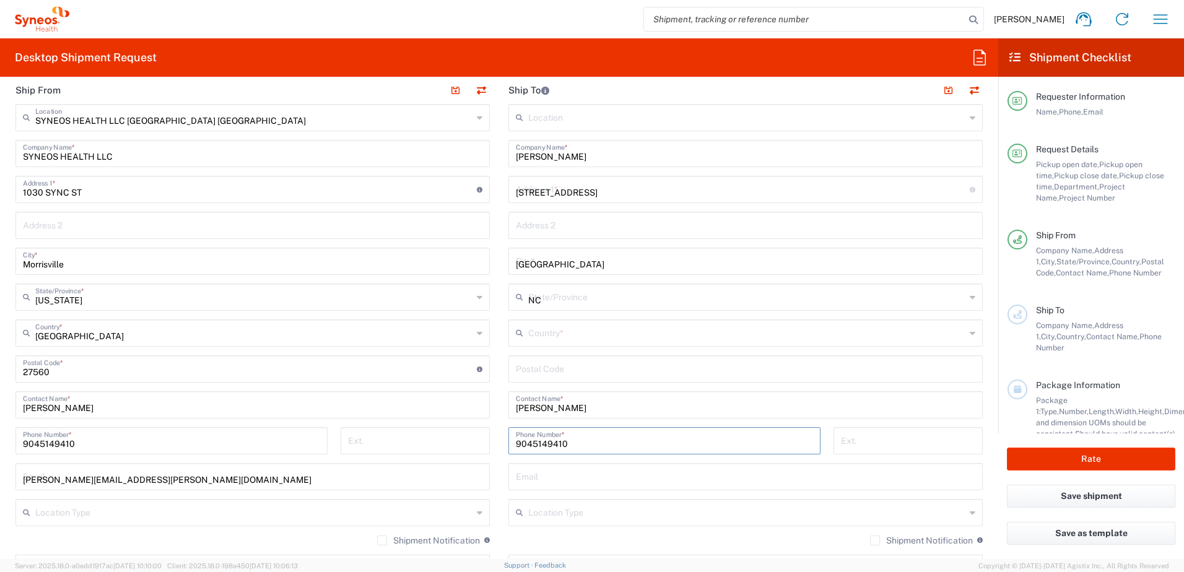
type input "[GEOGRAPHIC_DATA]"
type input "27604"
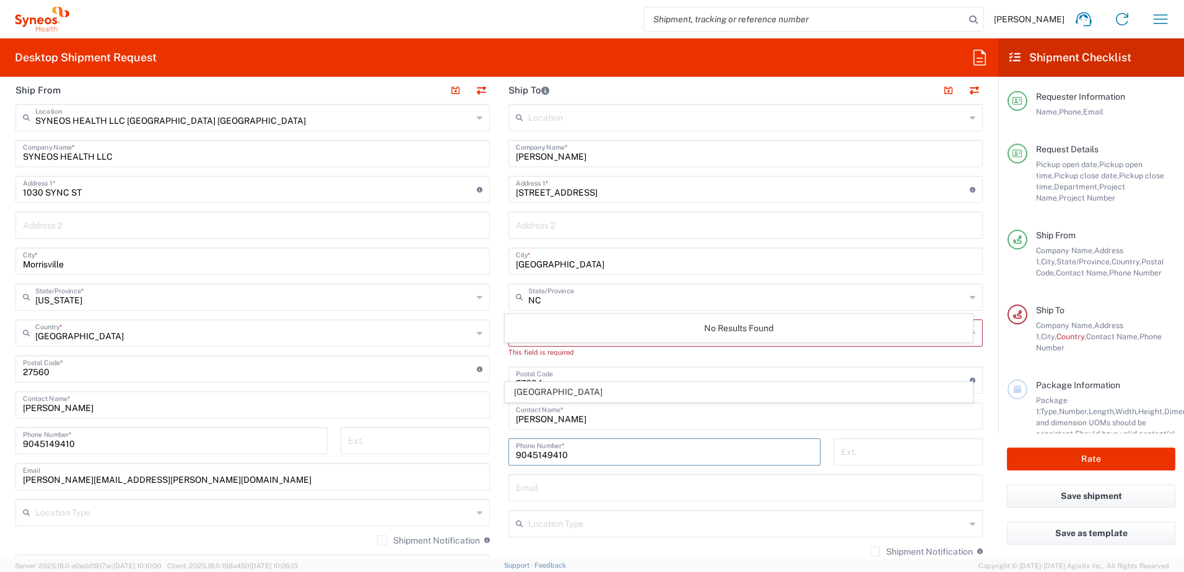
click at [569, 489] on input "text" at bounding box center [745, 487] width 459 height 22
type input "[PERSON_NAME][EMAIL_ADDRESS][PERSON_NAME][DOMAIN_NAME]"
type input "Melissa Thomas Hill"
click at [561, 331] on input "text" at bounding box center [746, 332] width 437 height 22
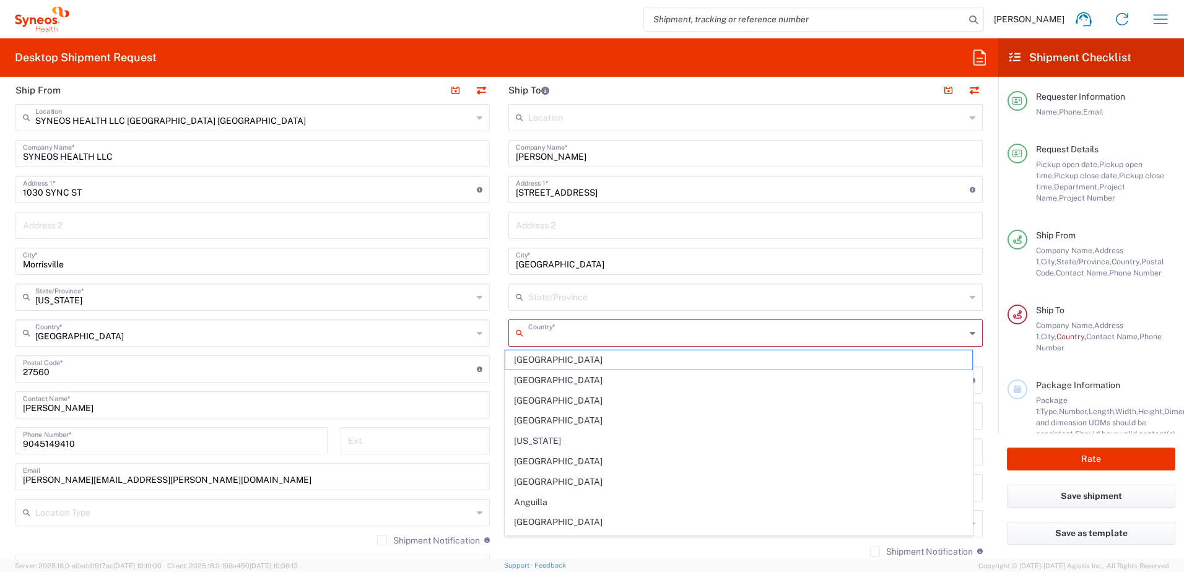
type input "[GEOGRAPHIC_DATA]"
type input "[US_STATE]"
type input "1"
type input "Envelope"
type input "1"
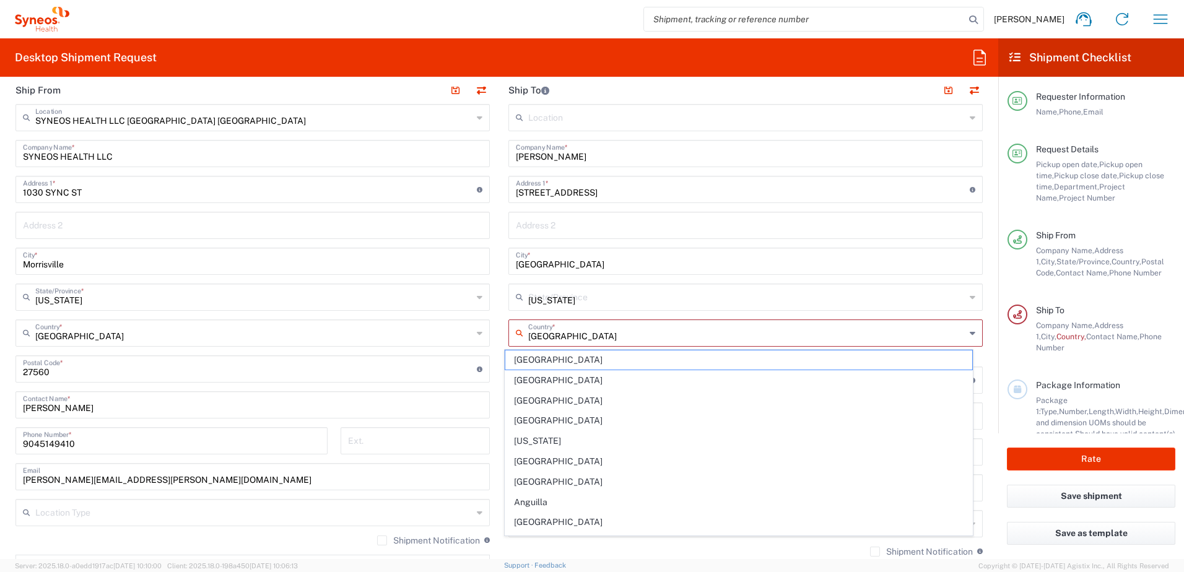
type input "9.5"
type input "12.5"
type input "0.25"
type input "in"
type input "0.45"
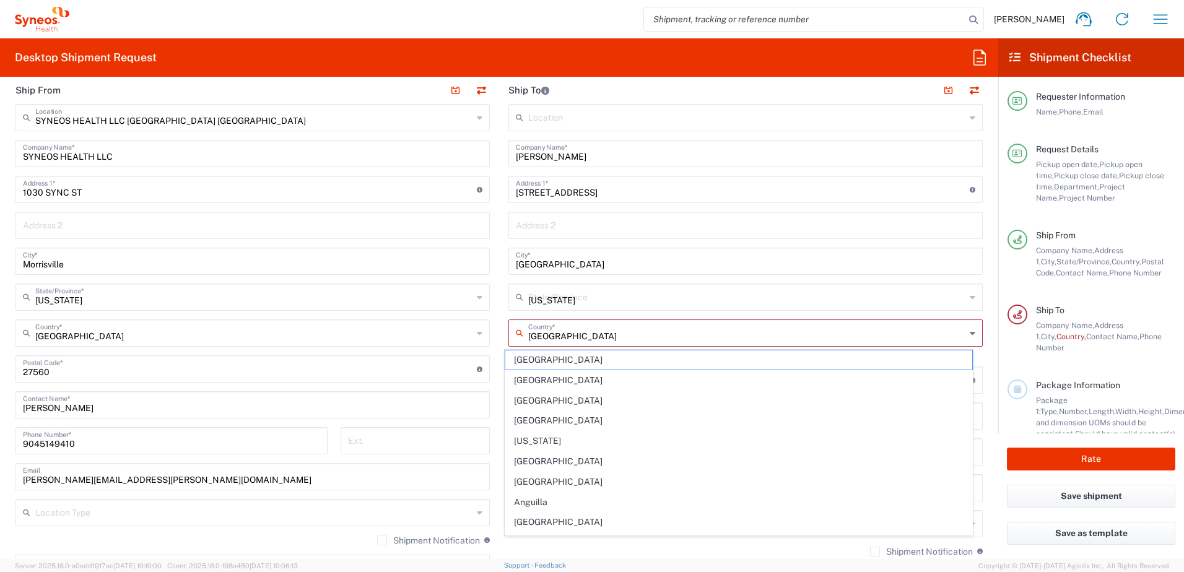
type input "lbs"
type input "Sender/Shipper"
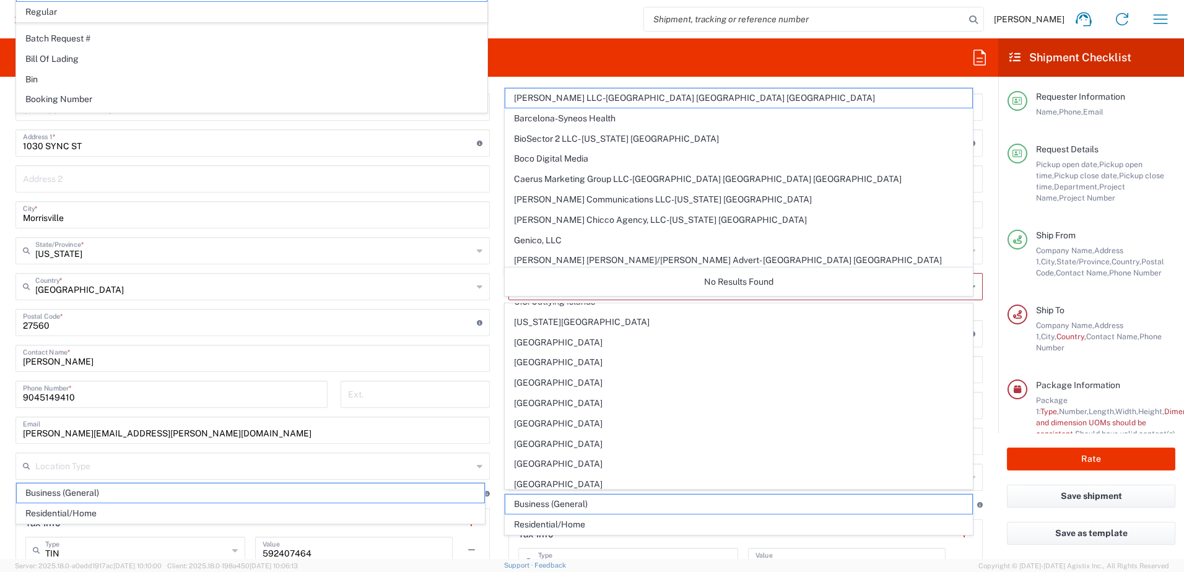
scroll to position [4704, 0]
click at [562, 419] on span "[GEOGRAPHIC_DATA]" at bounding box center [738, 420] width 467 height 19
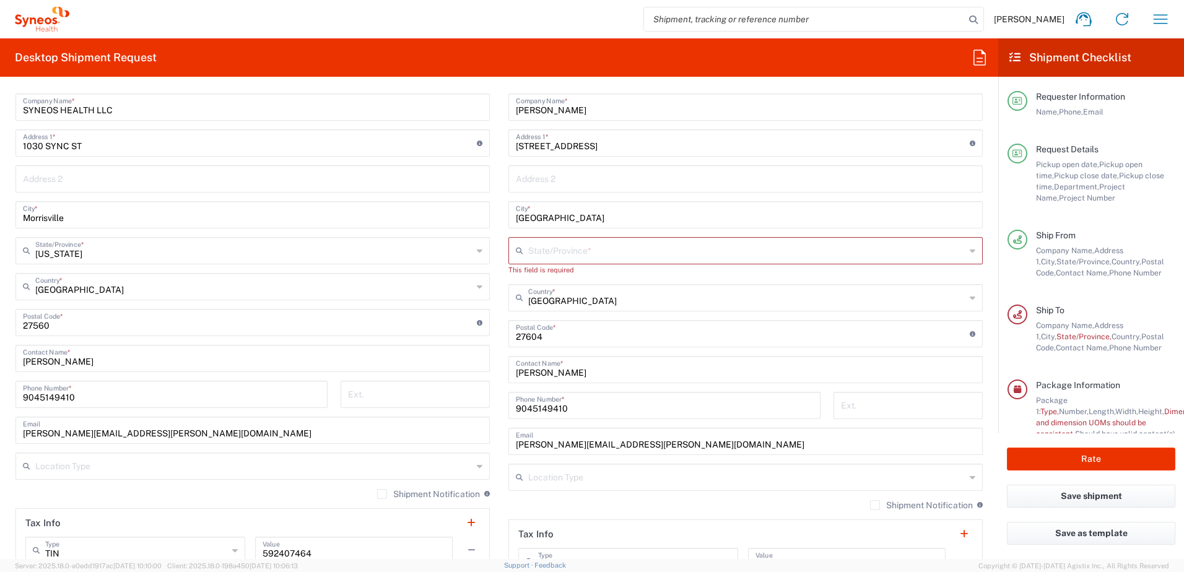
click at [543, 252] on input "text" at bounding box center [746, 250] width 437 height 22
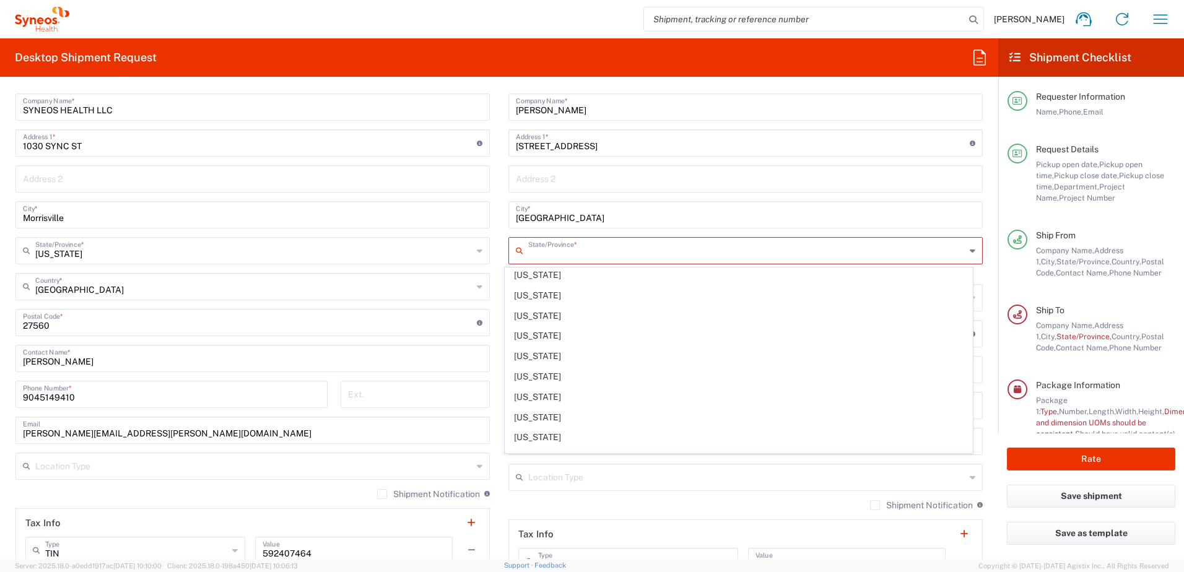
scroll to position [433, 0]
click at [535, 331] on span "[US_STATE]" at bounding box center [738, 331] width 467 height 19
type input "[US_STATE]"
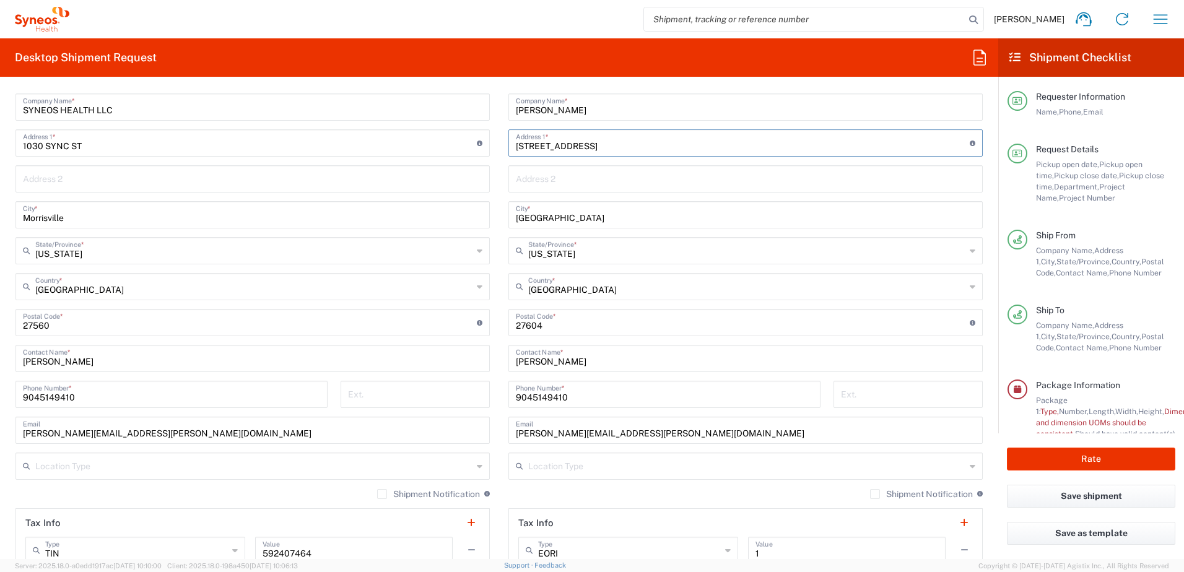
click at [581, 145] on input "3300 Planet Drive" at bounding box center [743, 142] width 454 height 22
drag, startPoint x: 583, startPoint y: 145, endPoint x: 496, endPoint y: 151, distance: 86.8
click at [499, 151] on main "Location Addison Whitney LLC-Morrisvile NC US Barcelona-Syneos Health BioSector…" at bounding box center [745, 318] width 493 height 520
paste input "148 Barnard Road"
type input "148 Barnard Road"
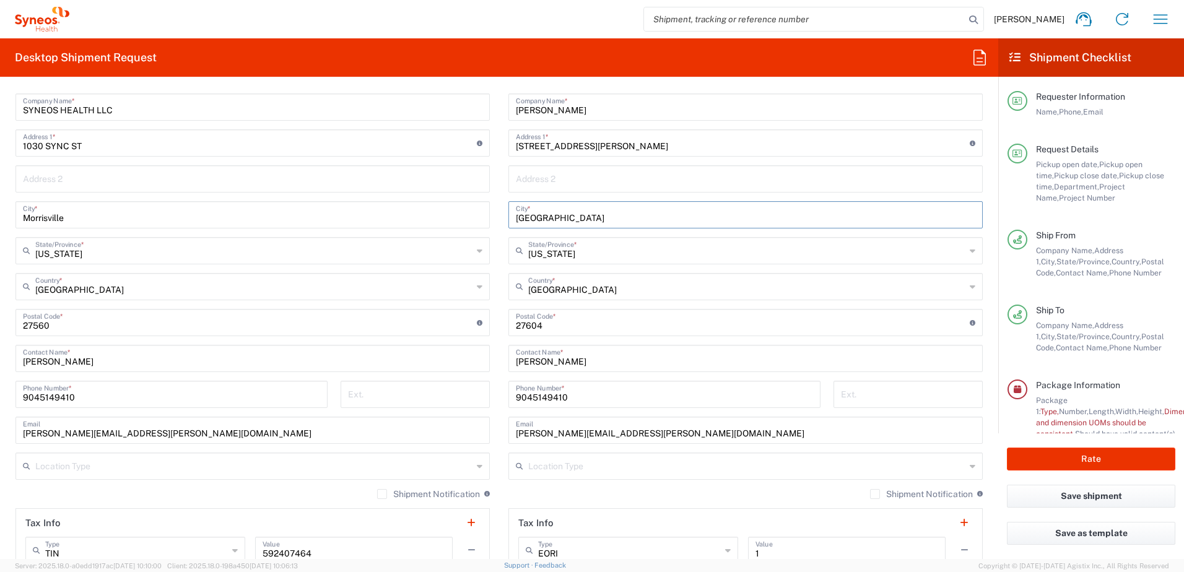
type input "Marlborough"
type input "[US_STATE]"
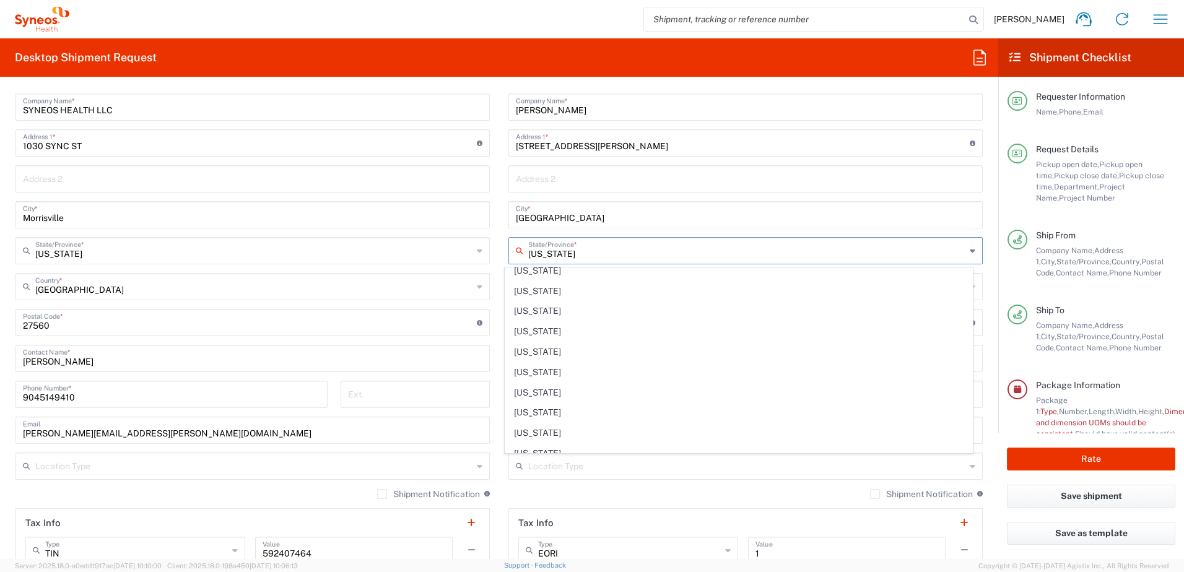
scroll to position [0, 0]
type input "[GEOGRAPHIC_DATA]"
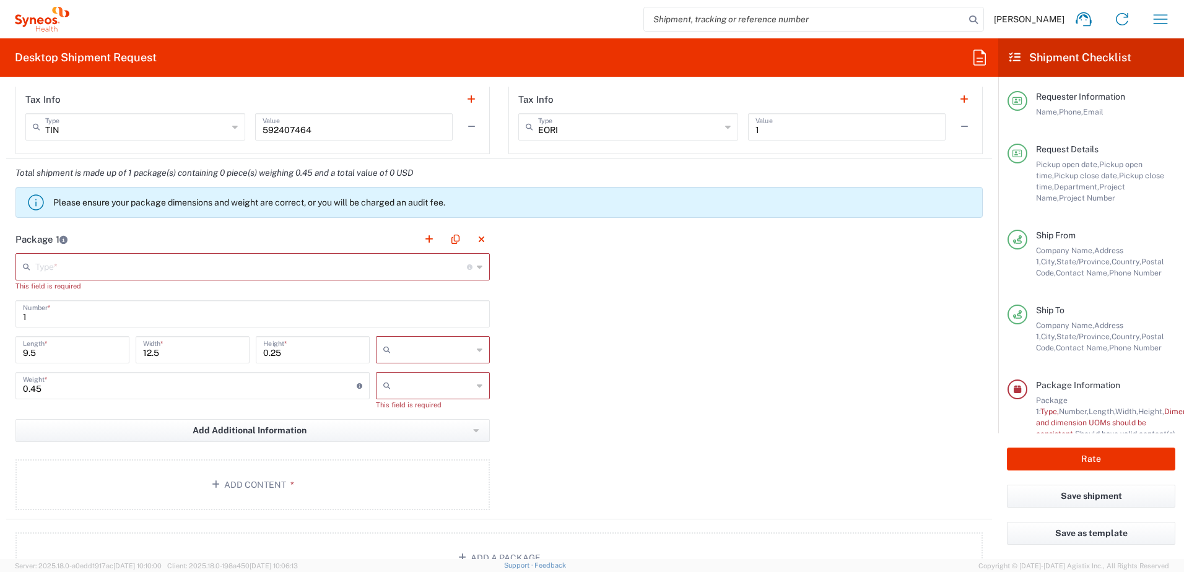
scroll to position [975, 0]
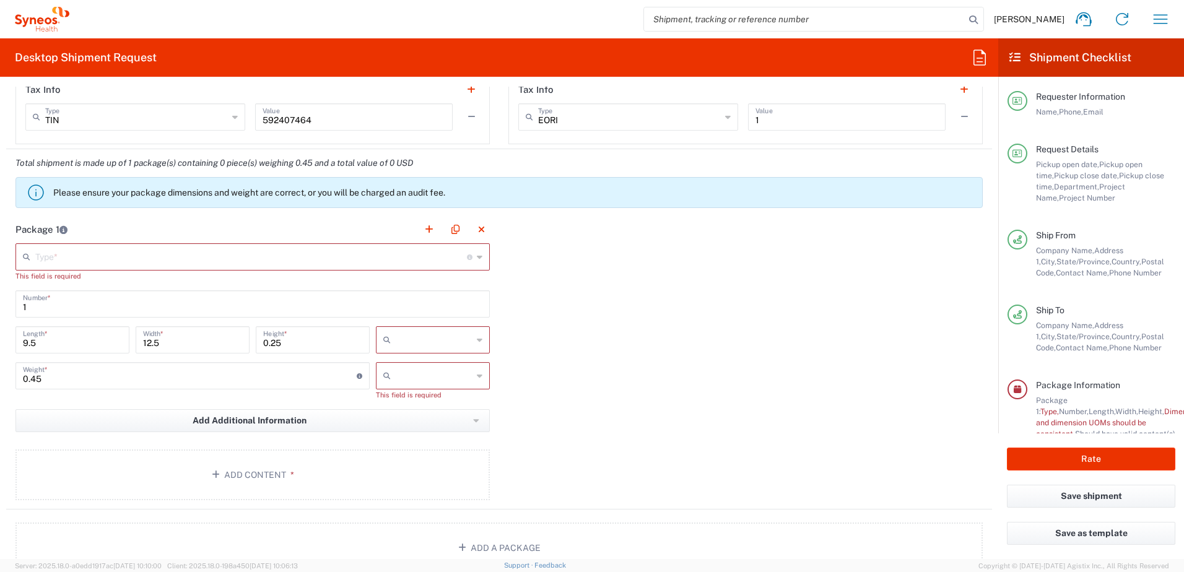
type input "01752"
click at [46, 258] on input "text" at bounding box center [250, 256] width 431 height 22
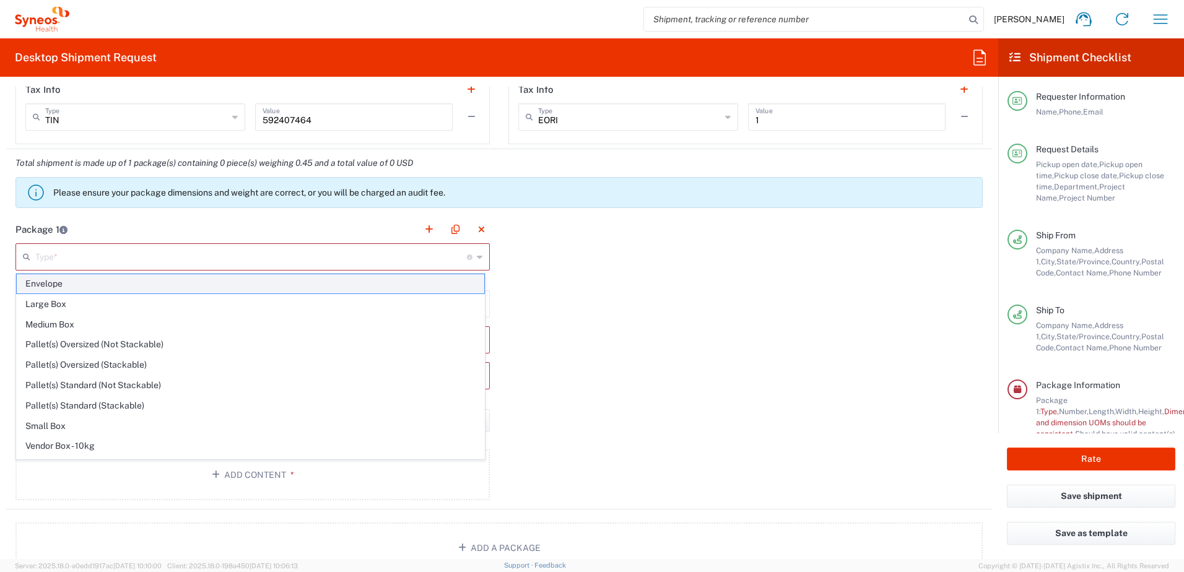
click at [48, 284] on span "Envelope" at bounding box center [250, 283] width 467 height 19
type input "Envelope"
type input "in"
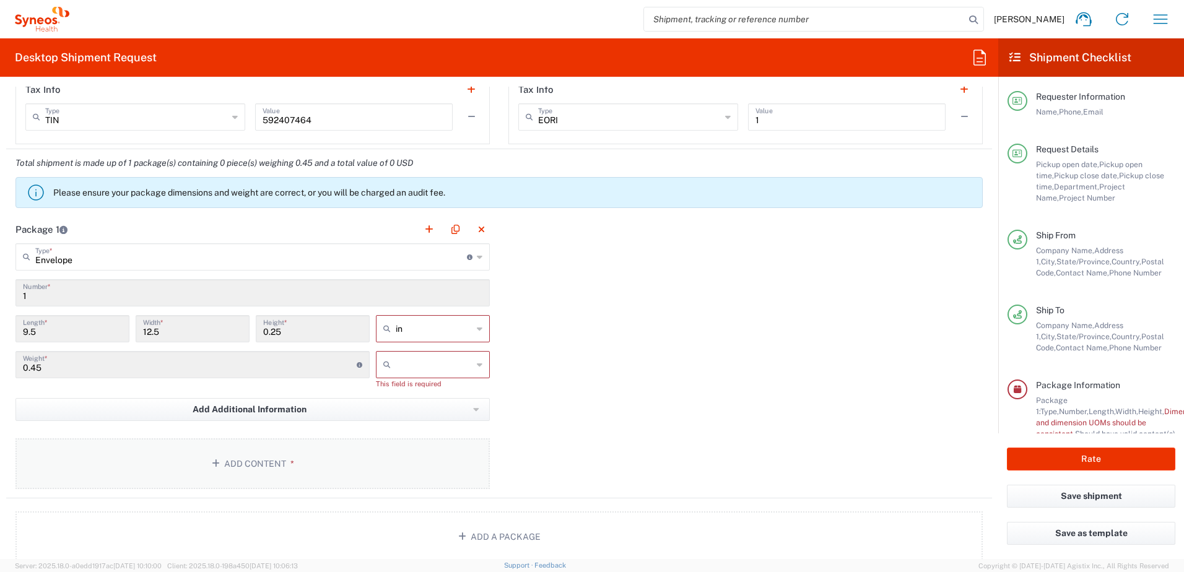
click at [347, 452] on button "Add Content *" at bounding box center [252, 463] width 474 height 51
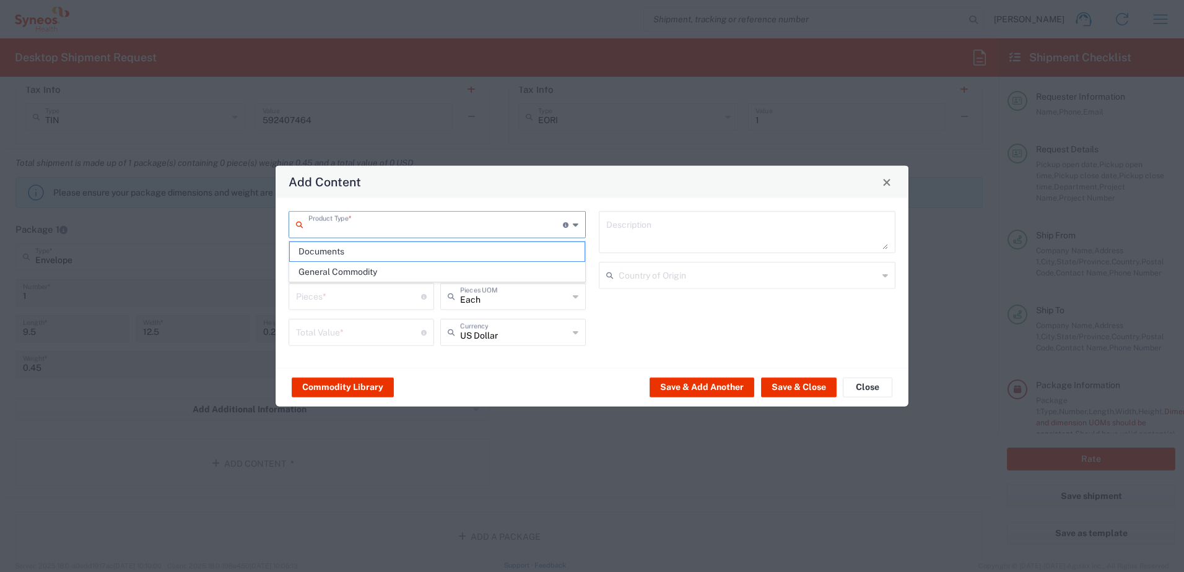
click at [407, 222] on input "text" at bounding box center [435, 224] width 254 height 22
click at [373, 251] on span "Documents" at bounding box center [437, 251] width 295 height 19
type input "Documents"
type input "1"
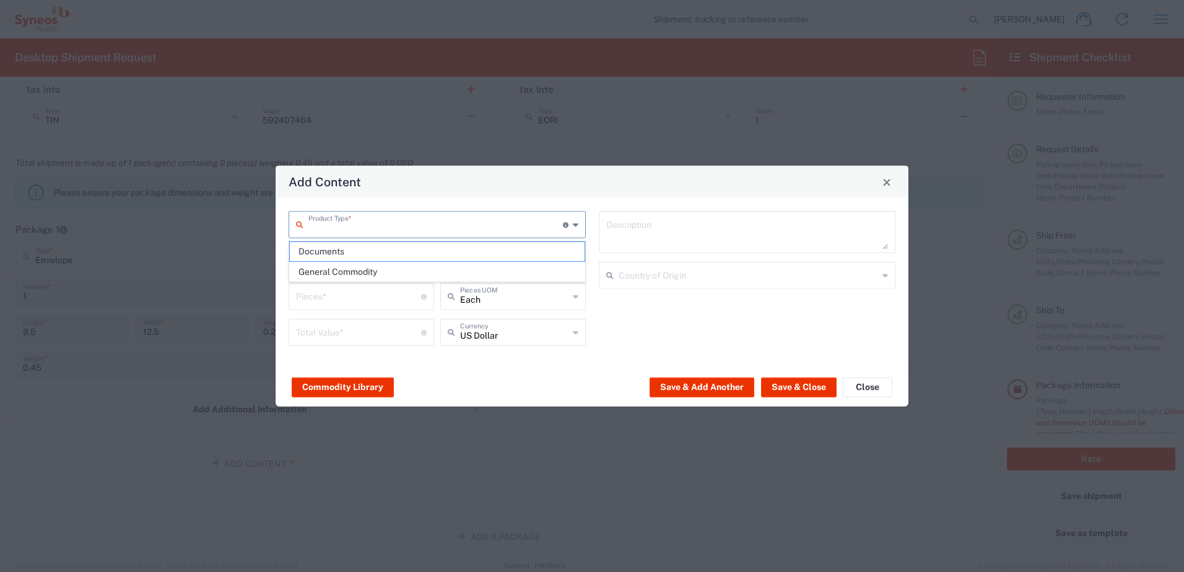
type input "1"
type textarea "Documents"
click at [774, 386] on button "Save & Close" at bounding box center [799, 387] width 76 height 20
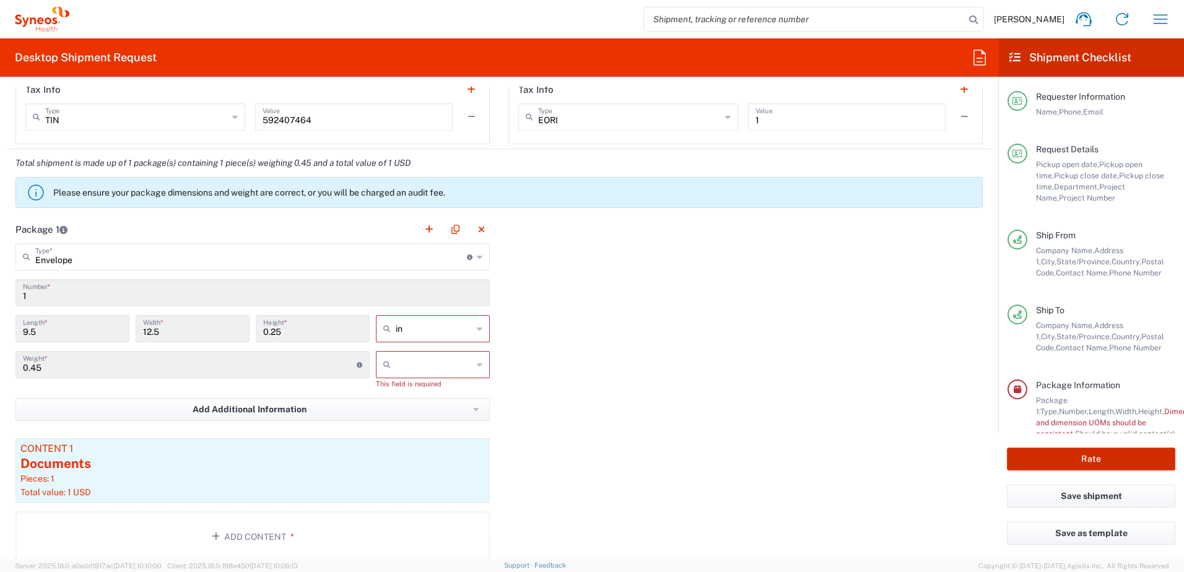
click at [1031, 454] on button "Rate" at bounding box center [1091, 459] width 168 height 23
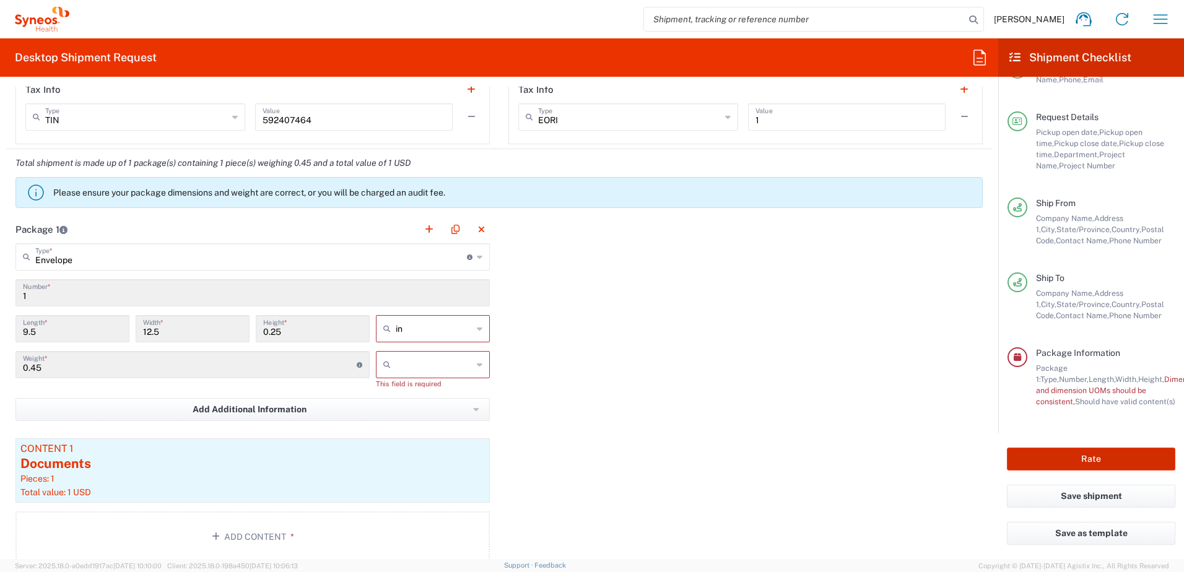
scroll to position [43, 0]
type input "8200 DEPARTMENTAL EXPENSE"
click at [604, 274] on div "Package 1 Envelope Type * Material used to package goods Envelope Large Box Med…" at bounding box center [498, 393] width 985 height 356
click at [402, 360] on input "text" at bounding box center [434, 365] width 77 height 20
click at [386, 414] on span "lbs" at bounding box center [428, 411] width 110 height 19
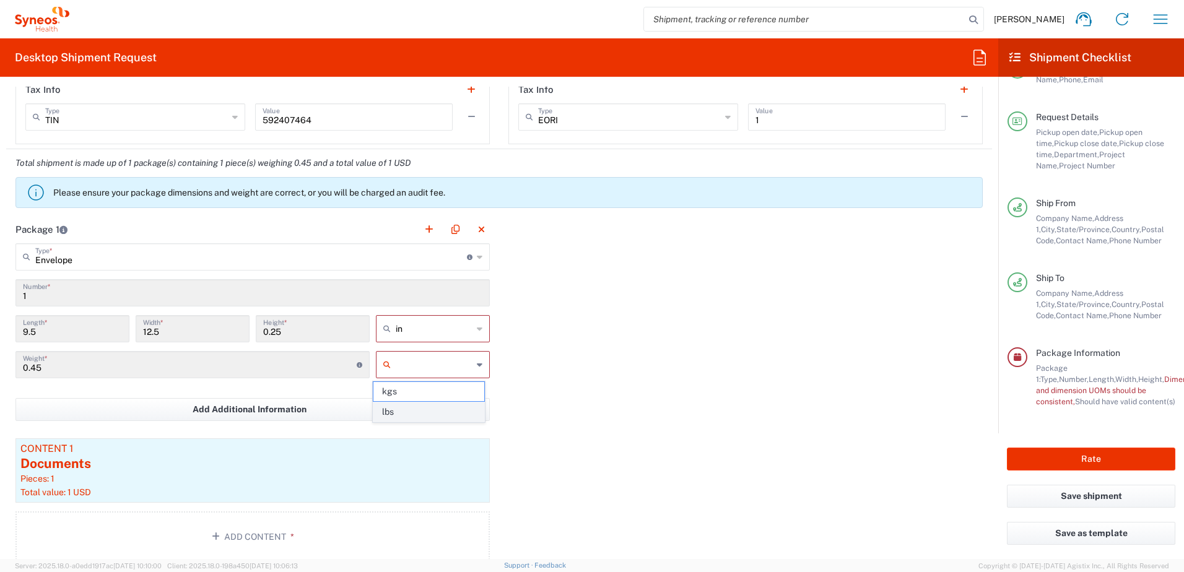
type input "lbs"
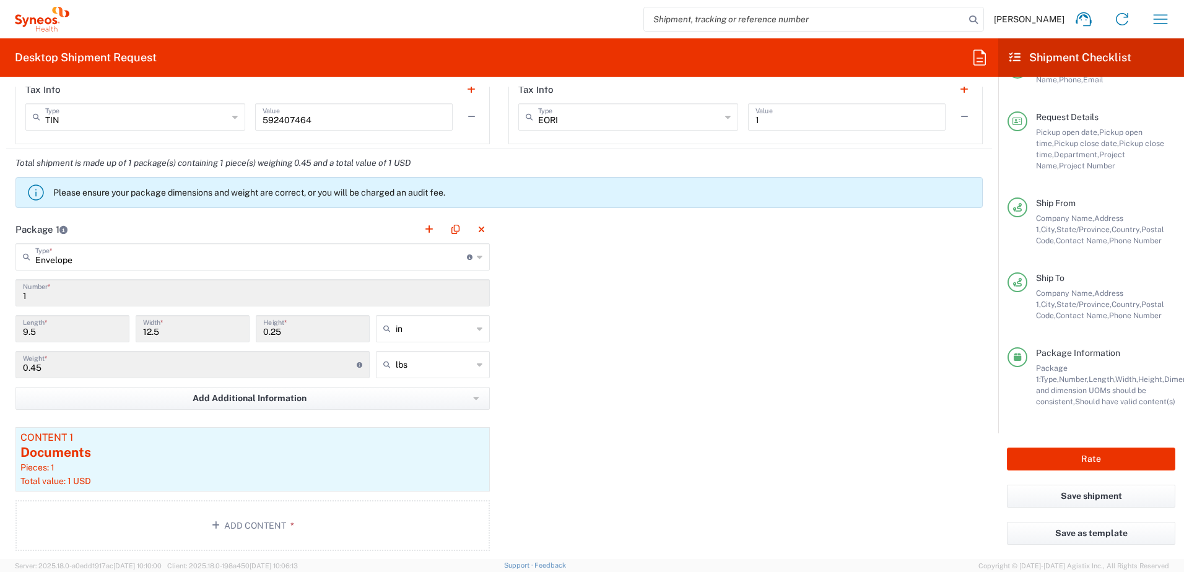
click at [611, 350] on div "Package 1 Envelope Type * Material used to package goods Envelope Large Box Med…" at bounding box center [498, 387] width 985 height 345
click at [1070, 453] on button "Rate" at bounding box center [1091, 459] width 168 height 23
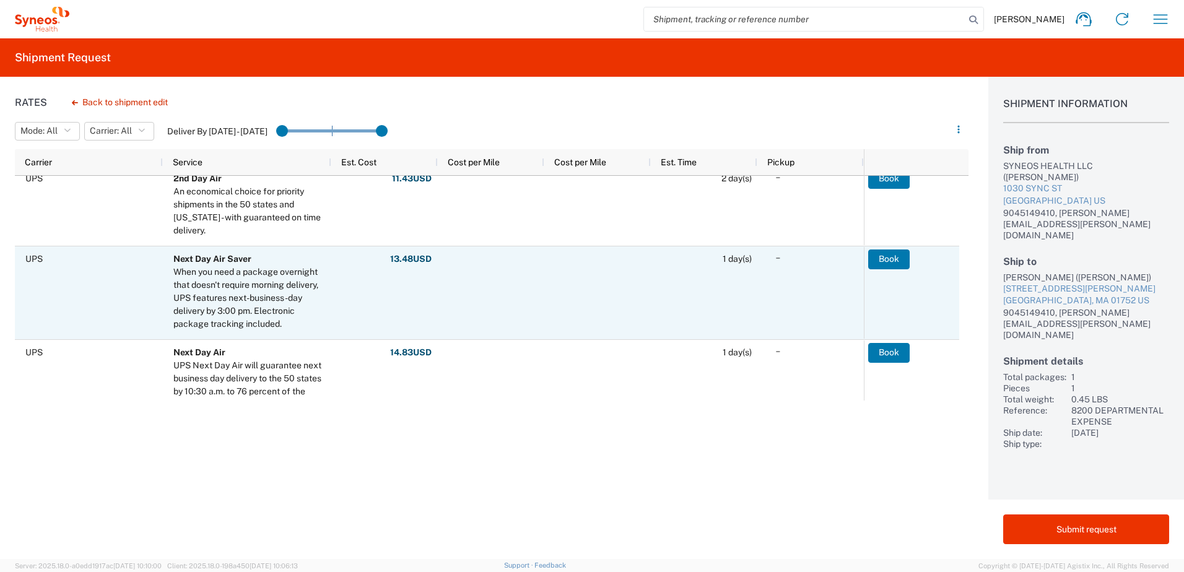
scroll to position [310, 0]
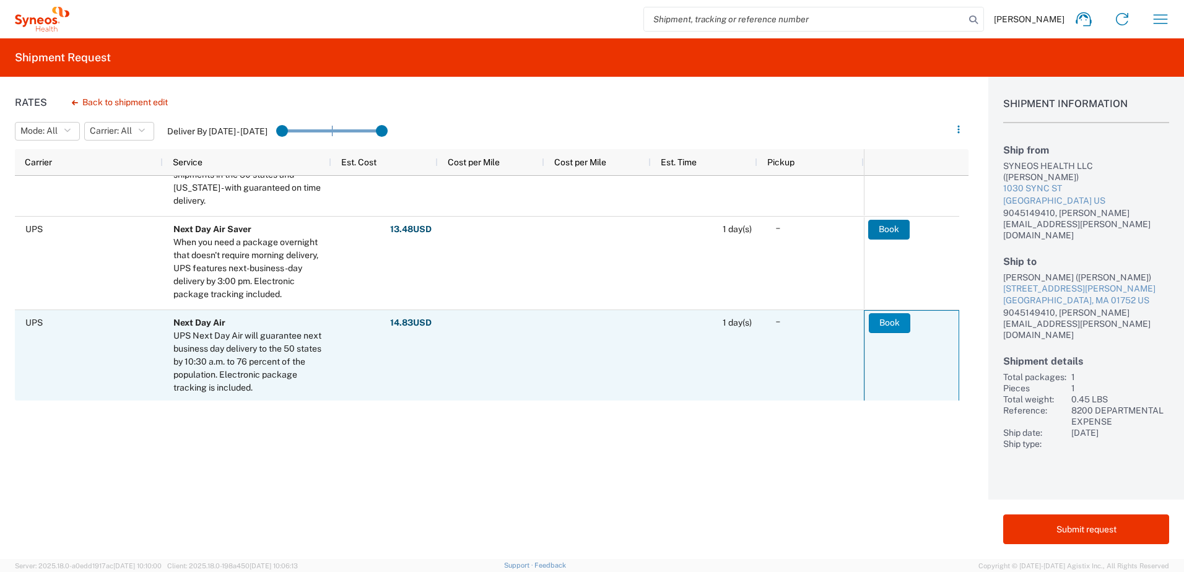
click at [890, 321] on button "Book" at bounding box center [888, 323] width 41 height 20
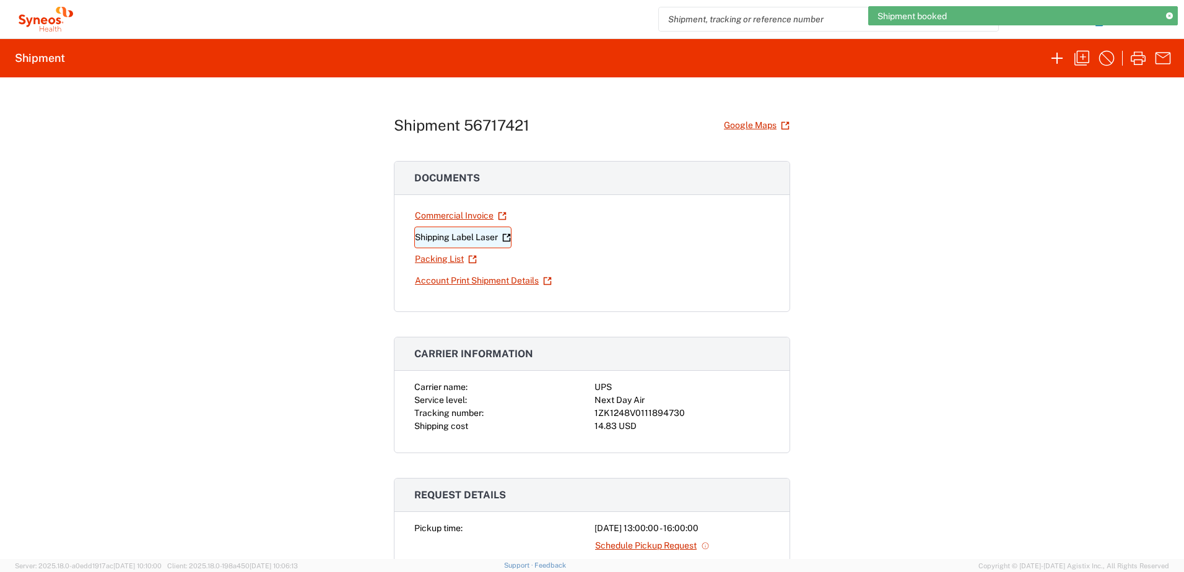
click at [449, 236] on link "Shipping Label Laser" at bounding box center [462, 238] width 97 height 22
